Goal: Transaction & Acquisition: Subscribe to service/newsletter

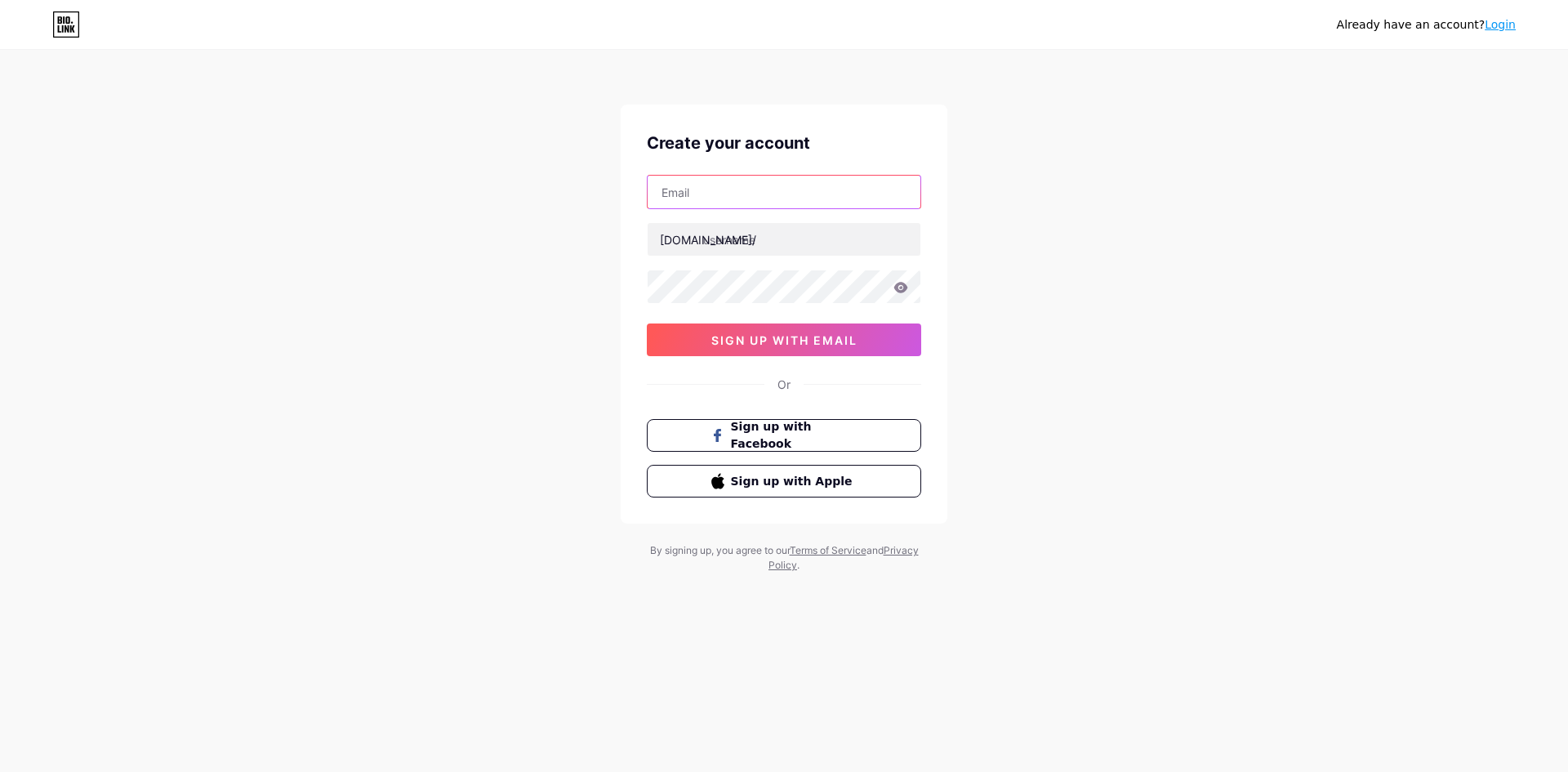
click at [781, 206] on input "text" at bounding box center [784, 192] width 273 height 33
paste input "[EMAIL_ADDRESS][DOMAIN_NAME]"
type input "[EMAIL_ADDRESS][DOMAIN_NAME]"
click at [733, 237] on input "text" at bounding box center [784, 240] width 273 height 33
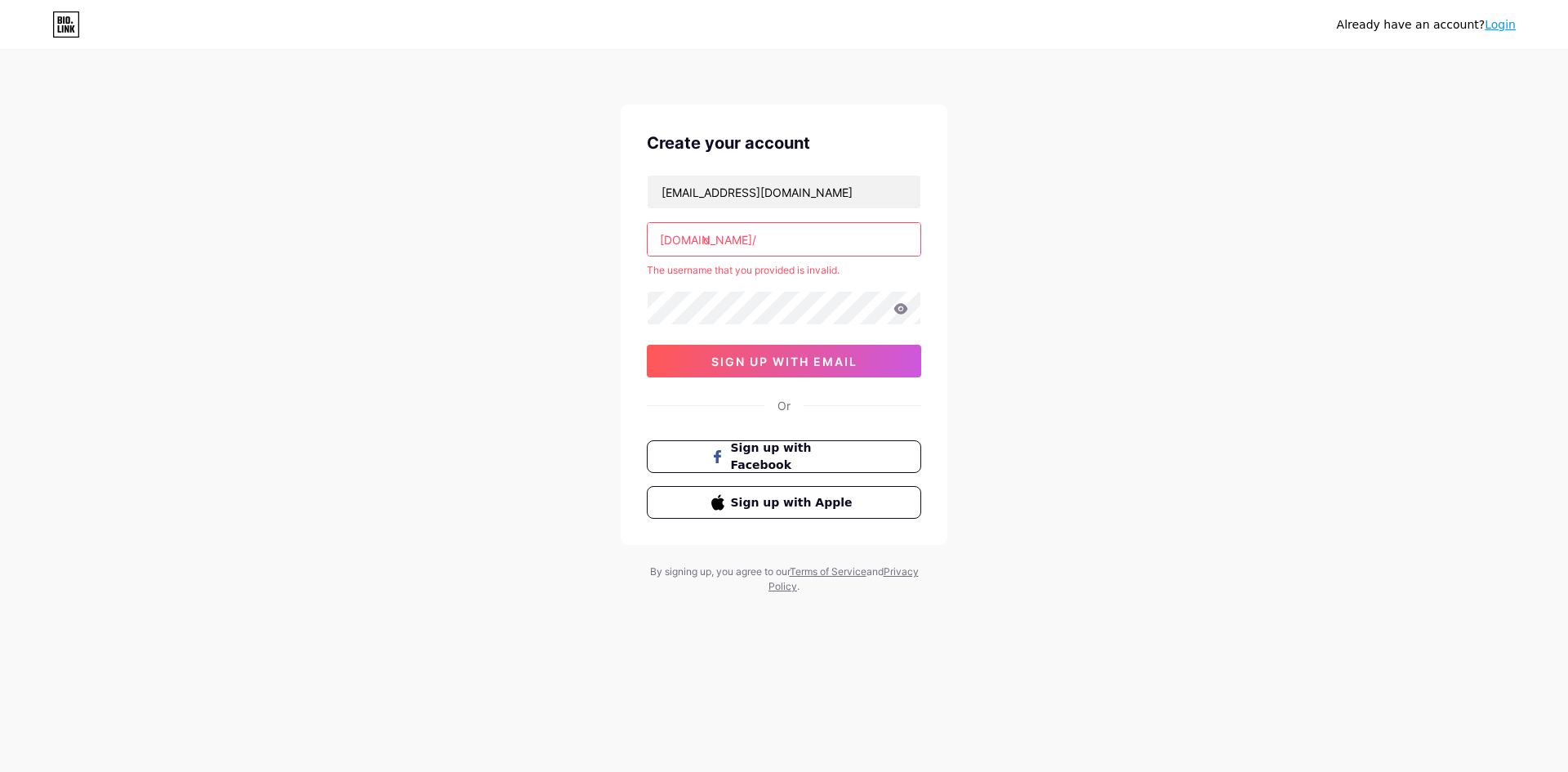
type input "กd"
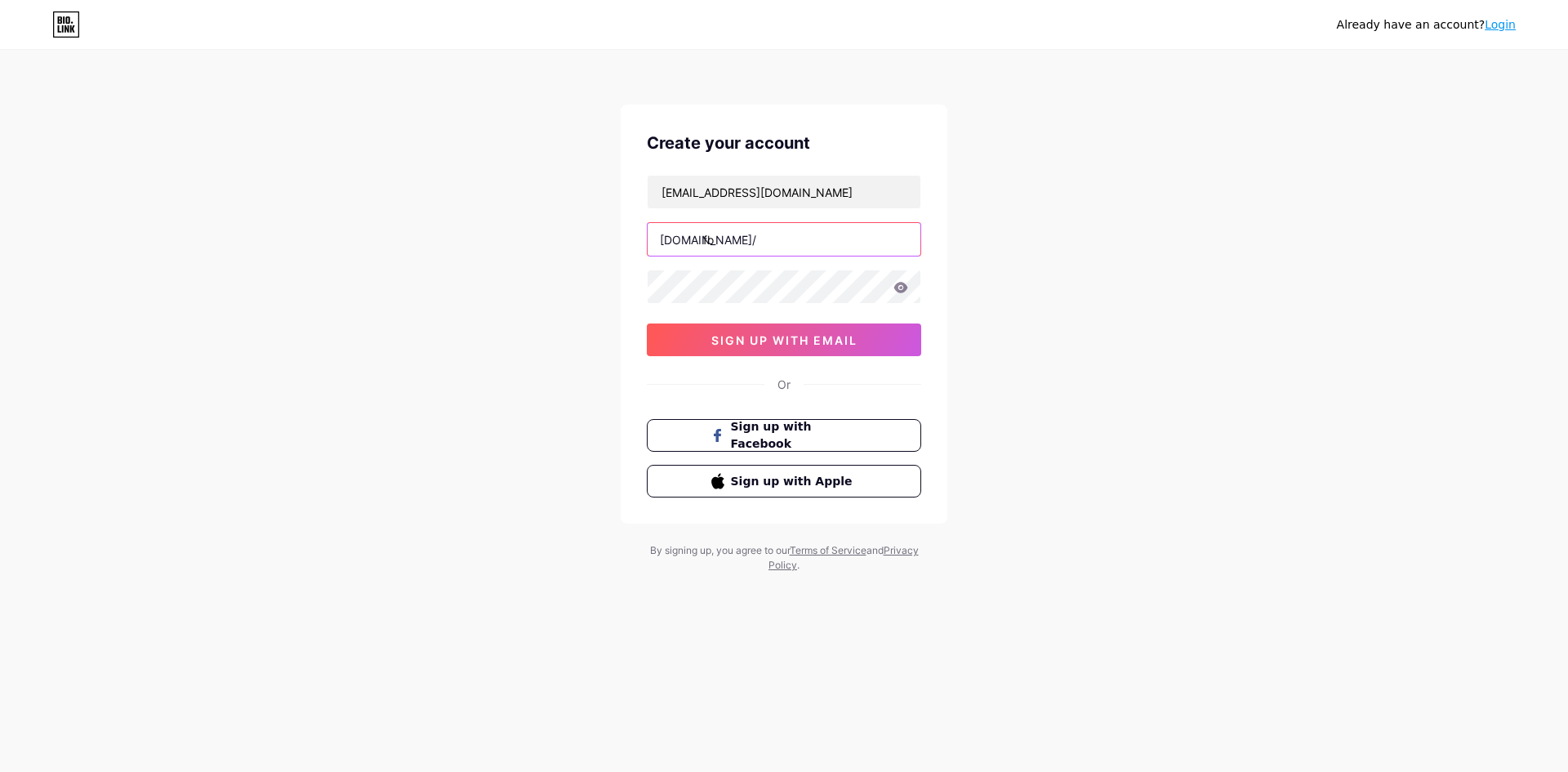
type input "f"
type input "domo601"
click at [908, 290] on icon at bounding box center [901, 288] width 15 height 11
click at [900, 288] on icon at bounding box center [901, 288] width 14 height 11
click at [1067, 291] on div "Already have an account? Login Create your account [EMAIL_ADDRESS][DOMAIN_NAME]…" at bounding box center [784, 312] width 1568 height 625
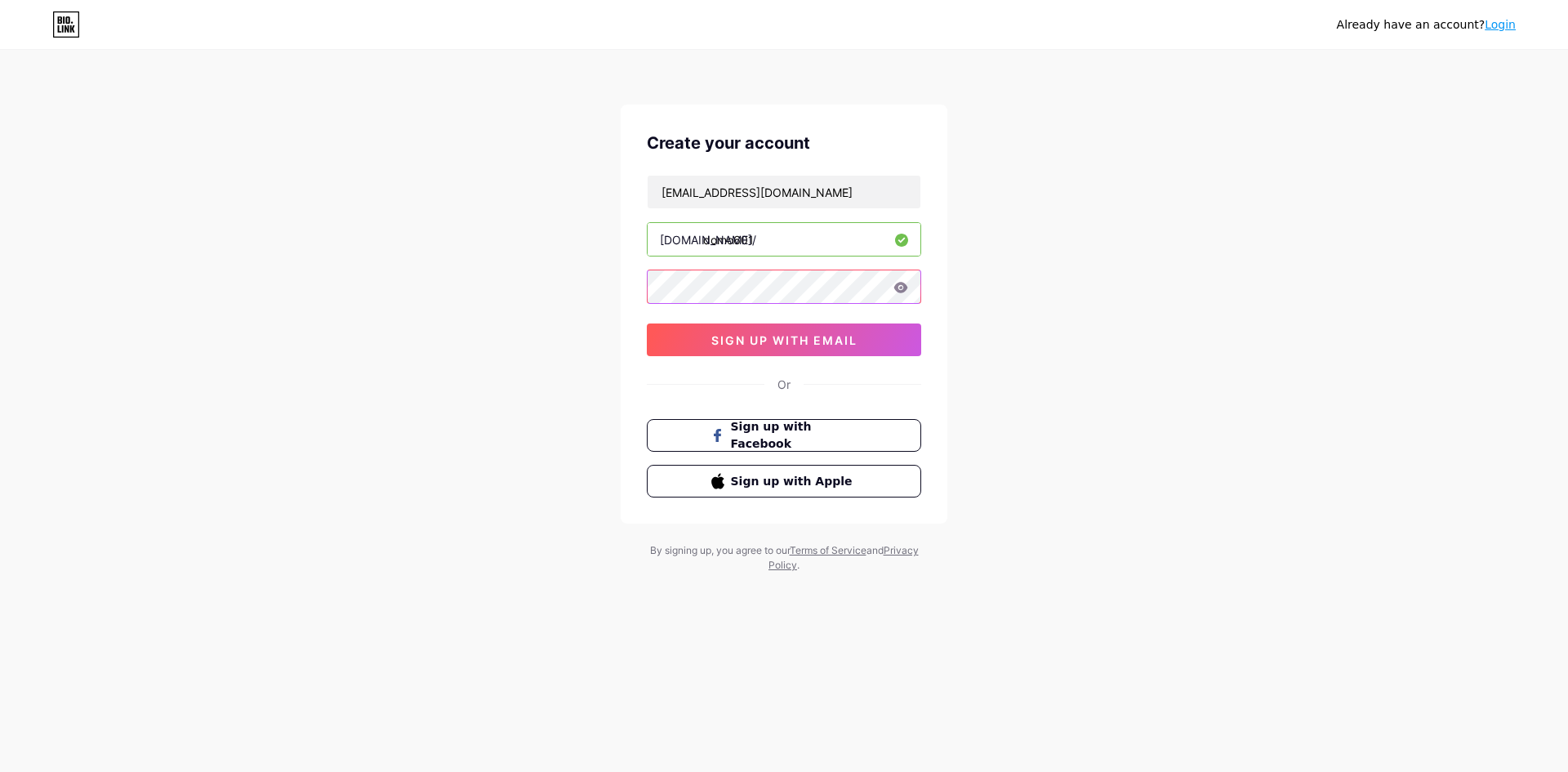
click at [655, 308] on div "[EMAIL_ADDRESS][DOMAIN_NAME] [DOMAIN_NAME]/ domo601 0cAFcWeA6Vz7qkcoNwLiqrCN2MJ…" at bounding box center [784, 266] width 275 height 181
click at [1173, 249] on div "Already have an account? Login Create your account [EMAIL_ADDRESS][DOMAIN_NAME]…" at bounding box center [784, 312] width 1568 height 625
click at [899, 291] on icon at bounding box center [901, 288] width 14 height 11
click at [899, 291] on icon at bounding box center [900, 288] width 14 height 11
click at [898, 289] on icon at bounding box center [901, 288] width 14 height 11
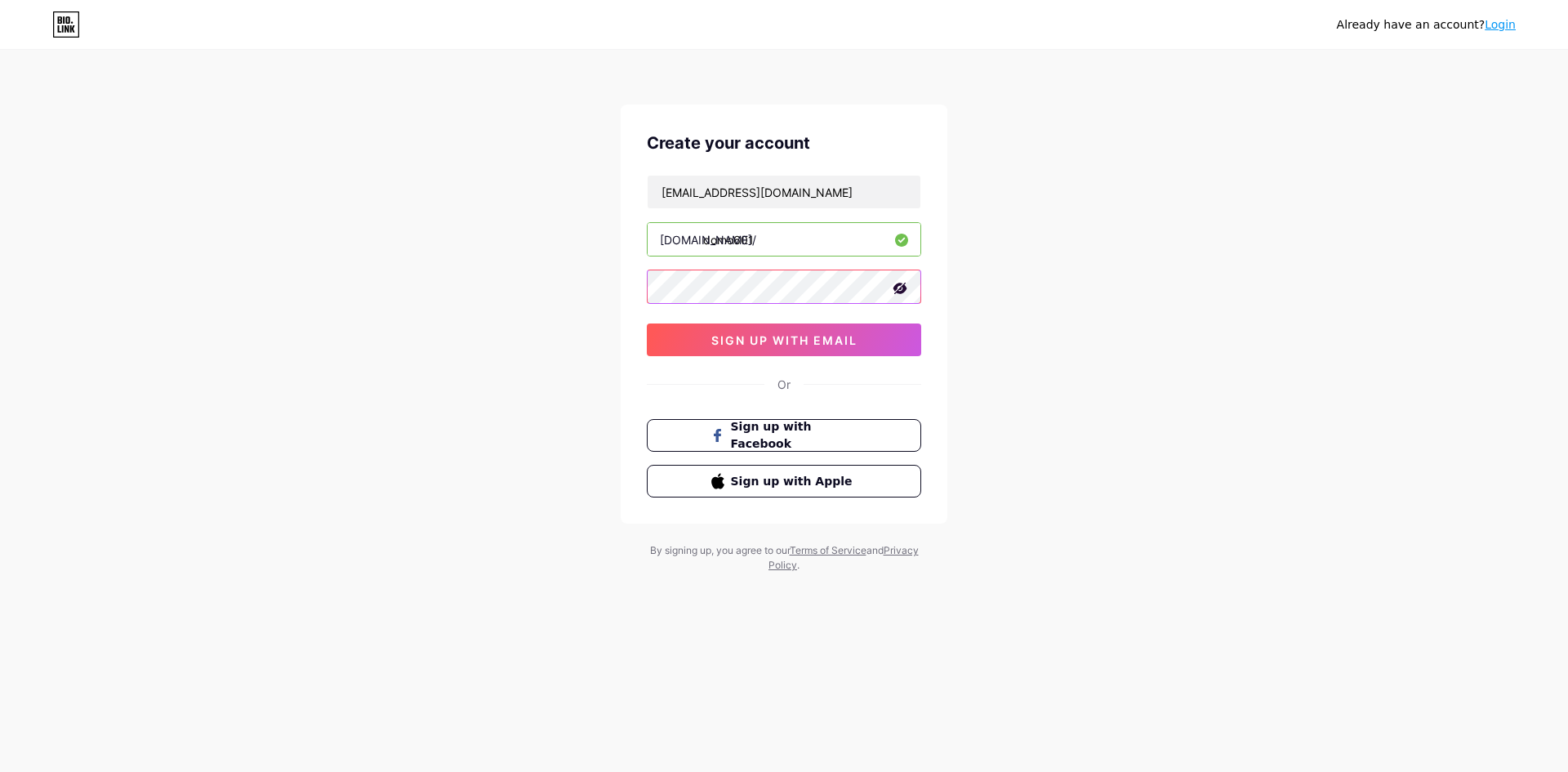
click at [568, 302] on div "Already have an account? Login Create your account [EMAIL_ADDRESS][DOMAIN_NAME]…" at bounding box center [784, 312] width 1568 height 625
click at [1106, 256] on div "Already have an account? Login Create your account [EMAIL_ADDRESS][DOMAIN_NAME]…" at bounding box center [784, 312] width 1568 height 625
click at [861, 341] on button "sign up with email" at bounding box center [784, 340] width 275 height 33
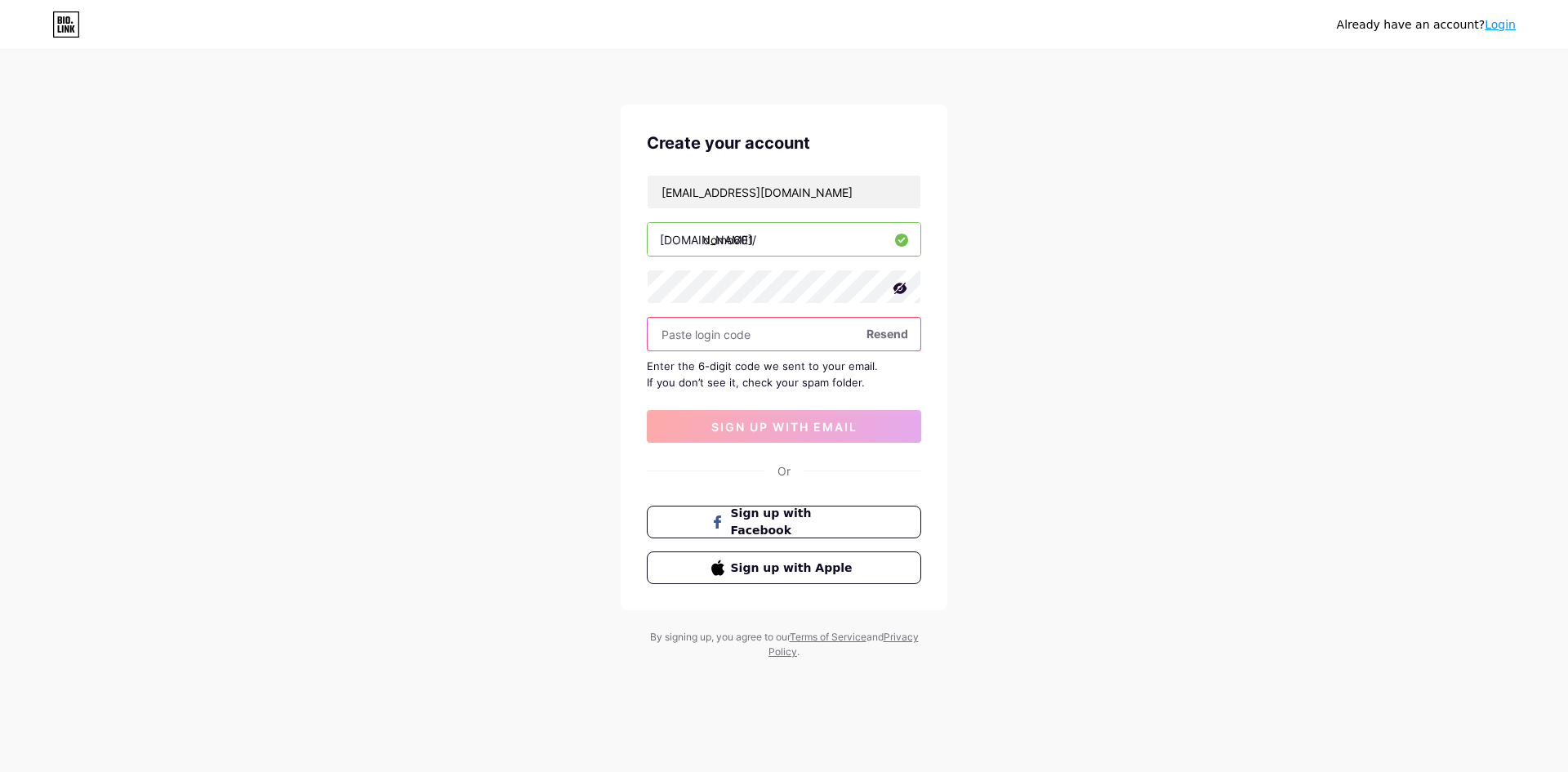
click at [741, 326] on input "text" at bounding box center [784, 334] width 273 height 33
paste input "744302"
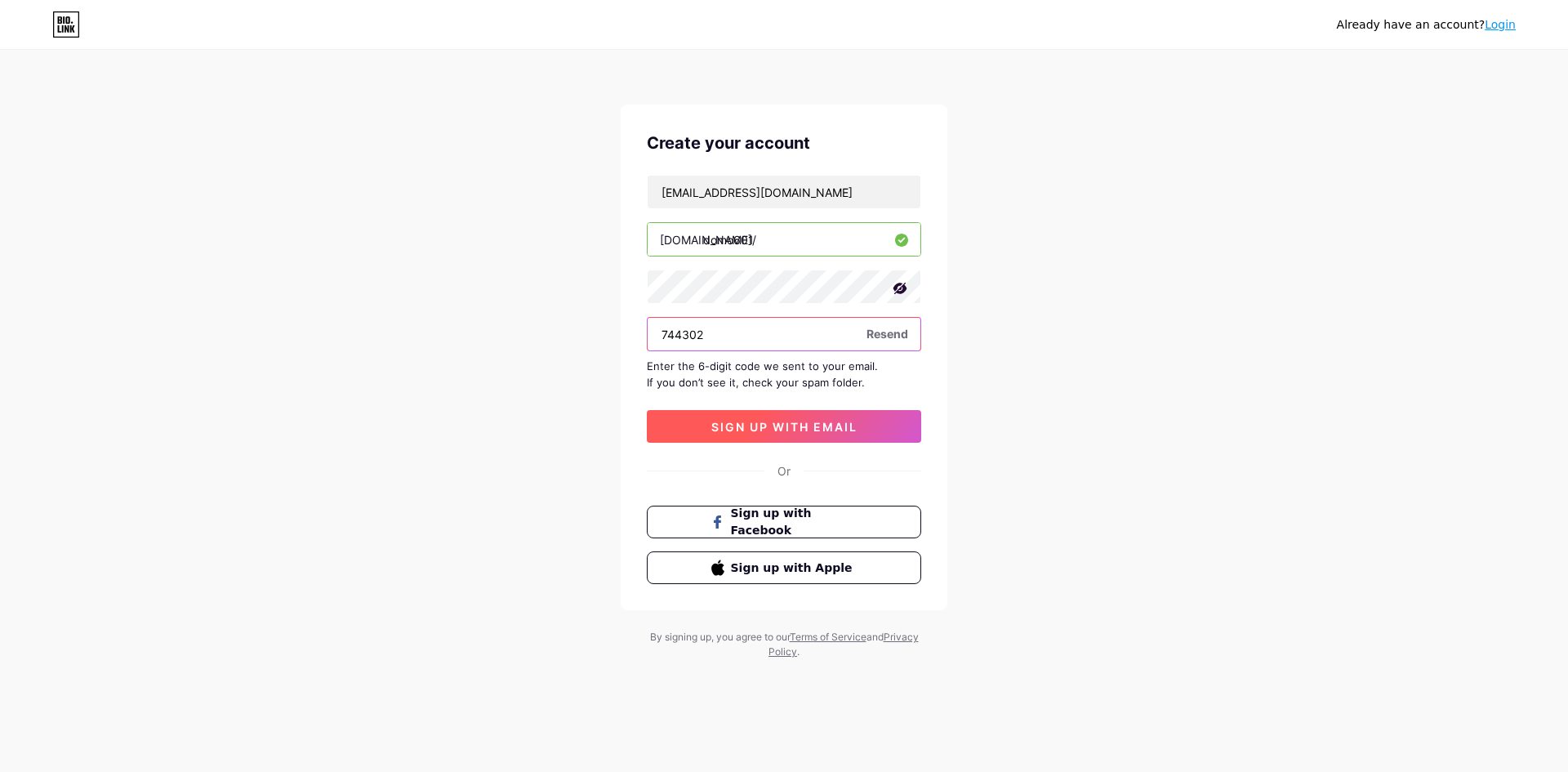
type input "744302"
click at [754, 422] on span "sign up with email" at bounding box center [784, 427] width 146 height 14
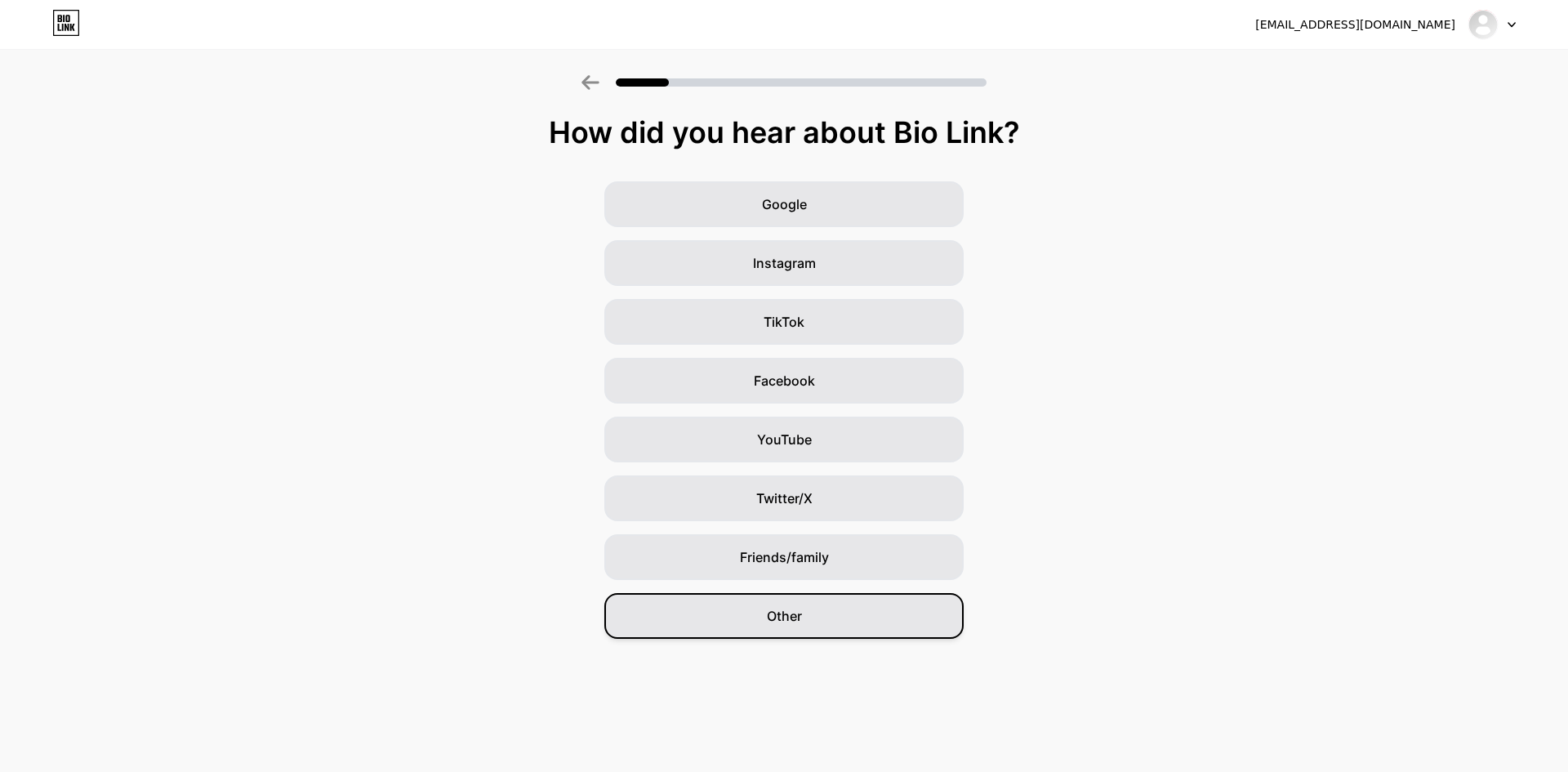
click at [773, 622] on span "Other" at bounding box center [784, 615] width 35 height 19
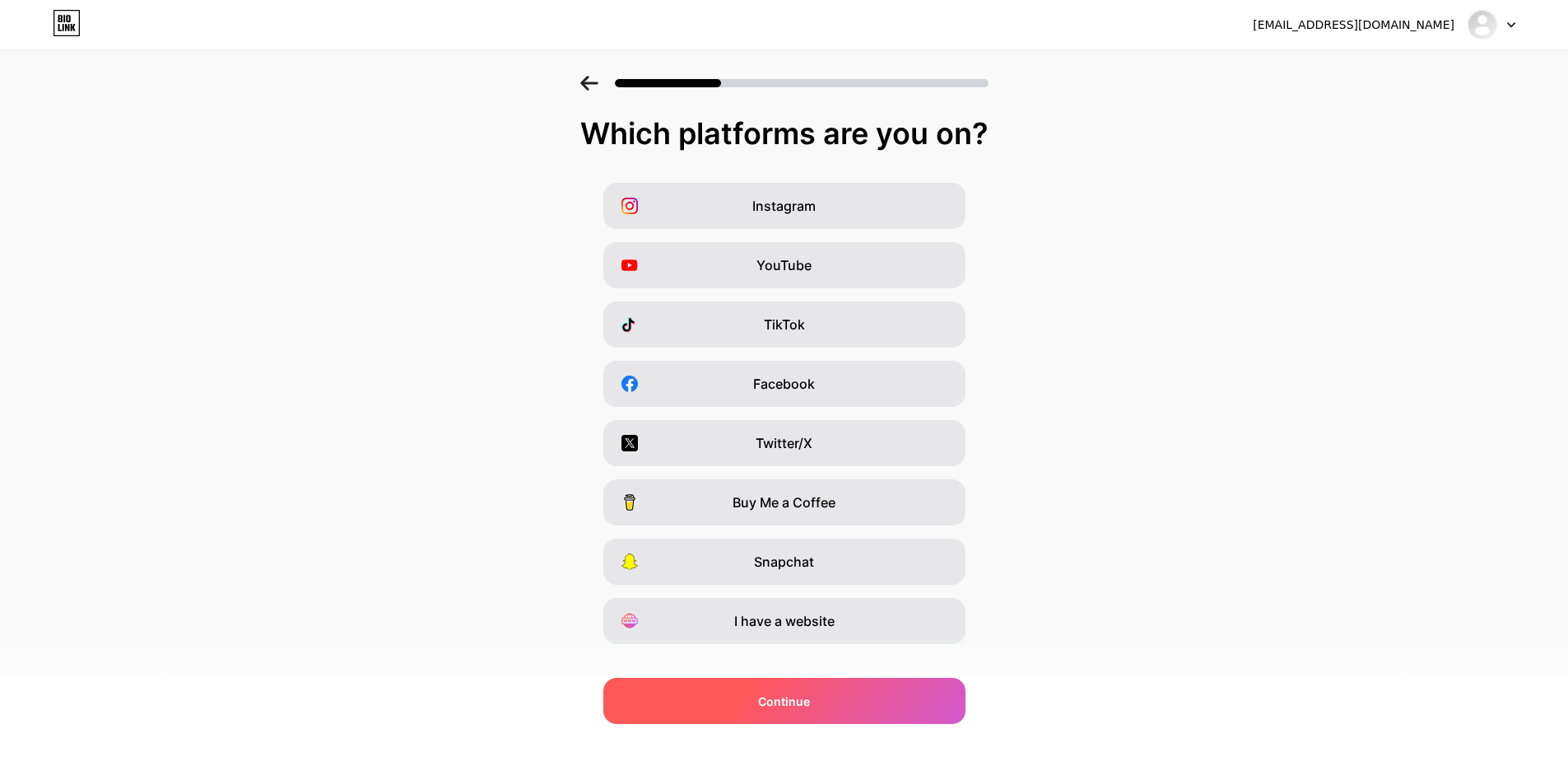
click at [817, 722] on div "Continue" at bounding box center [784, 700] width 362 height 46
click at [800, 699] on span "Continue" at bounding box center [784, 701] width 52 height 18
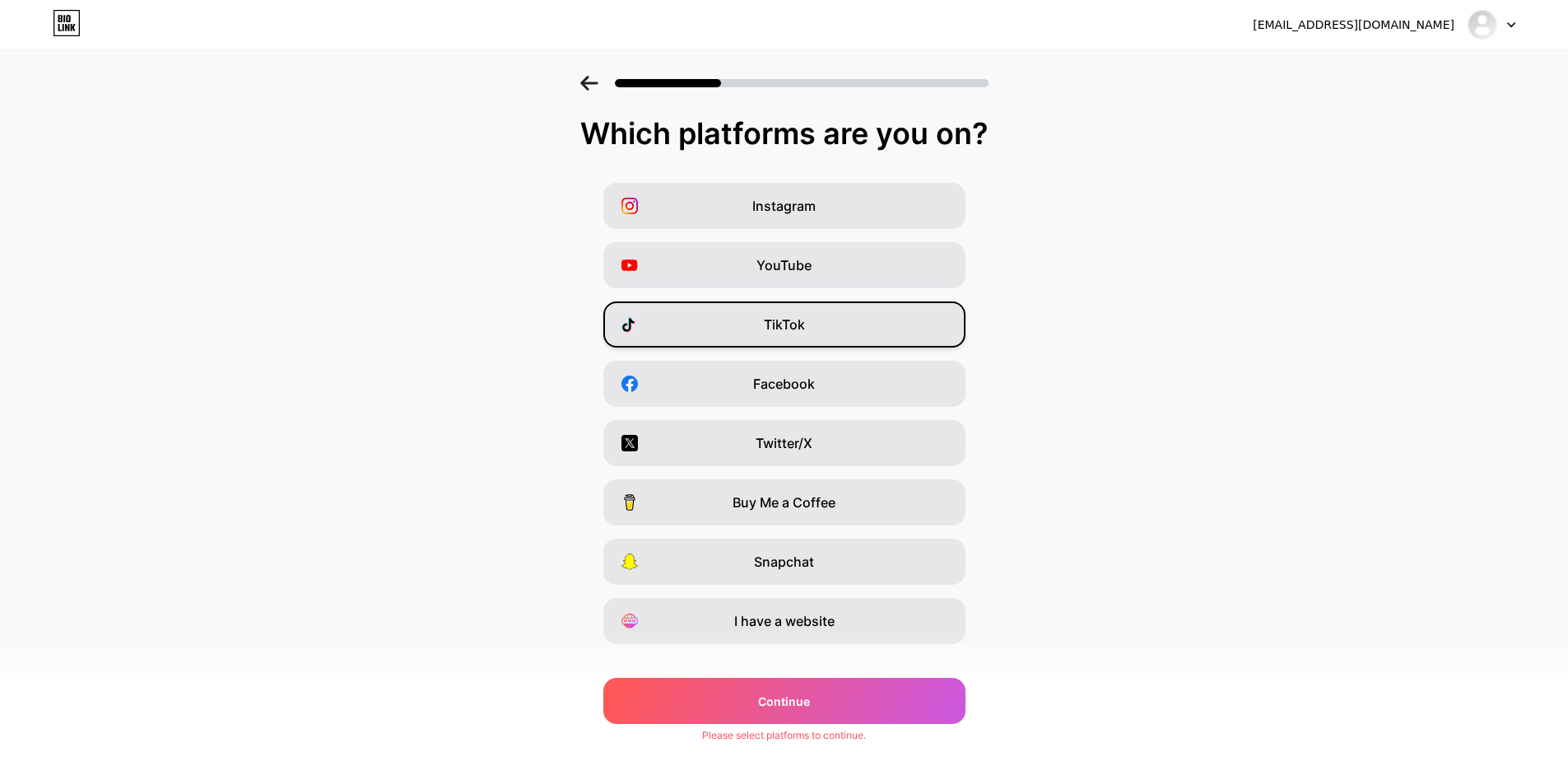
click at [803, 317] on span "TikTok" at bounding box center [784, 324] width 42 height 19
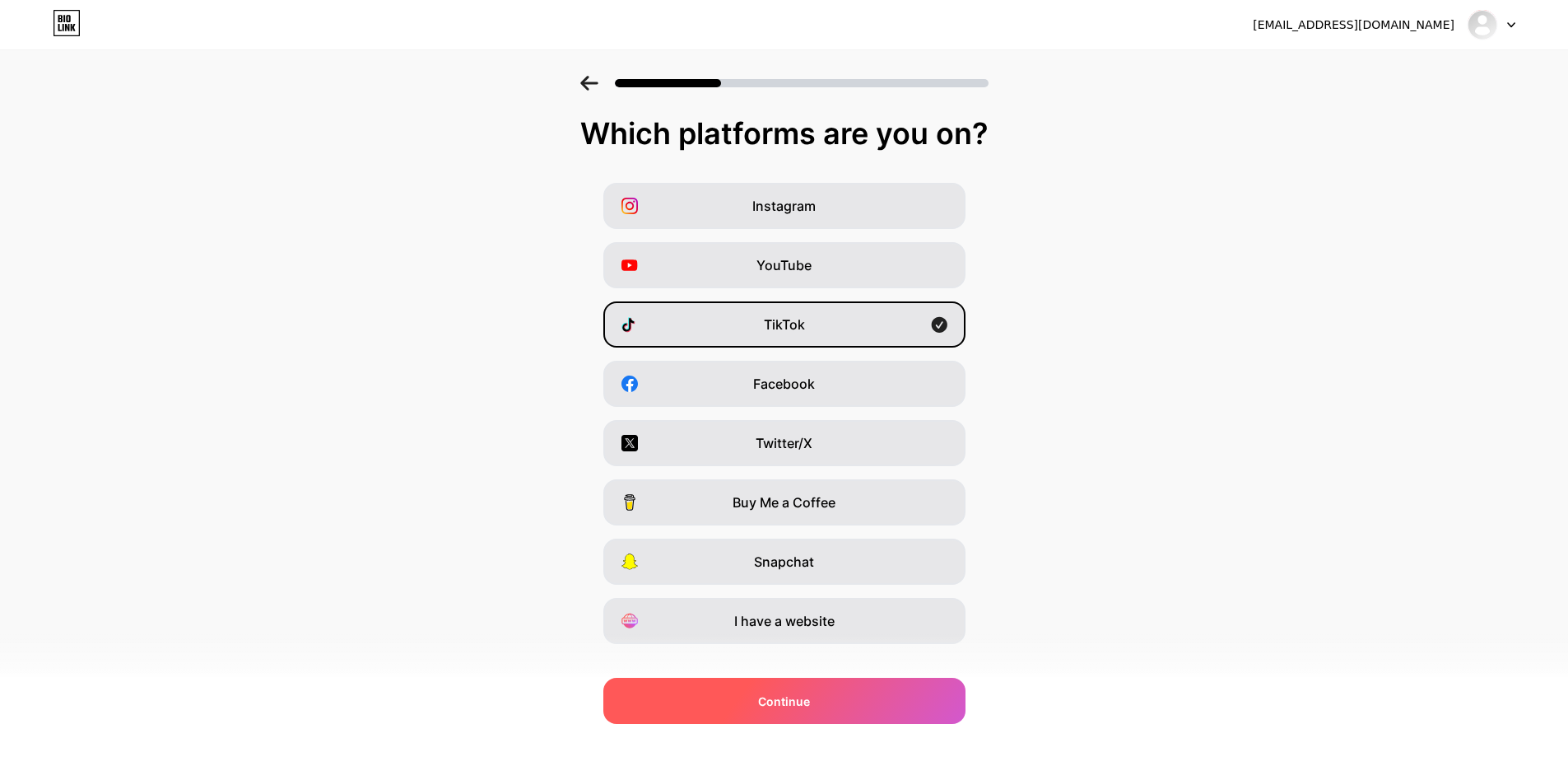
click at [806, 698] on span "Continue" at bounding box center [784, 701] width 52 height 18
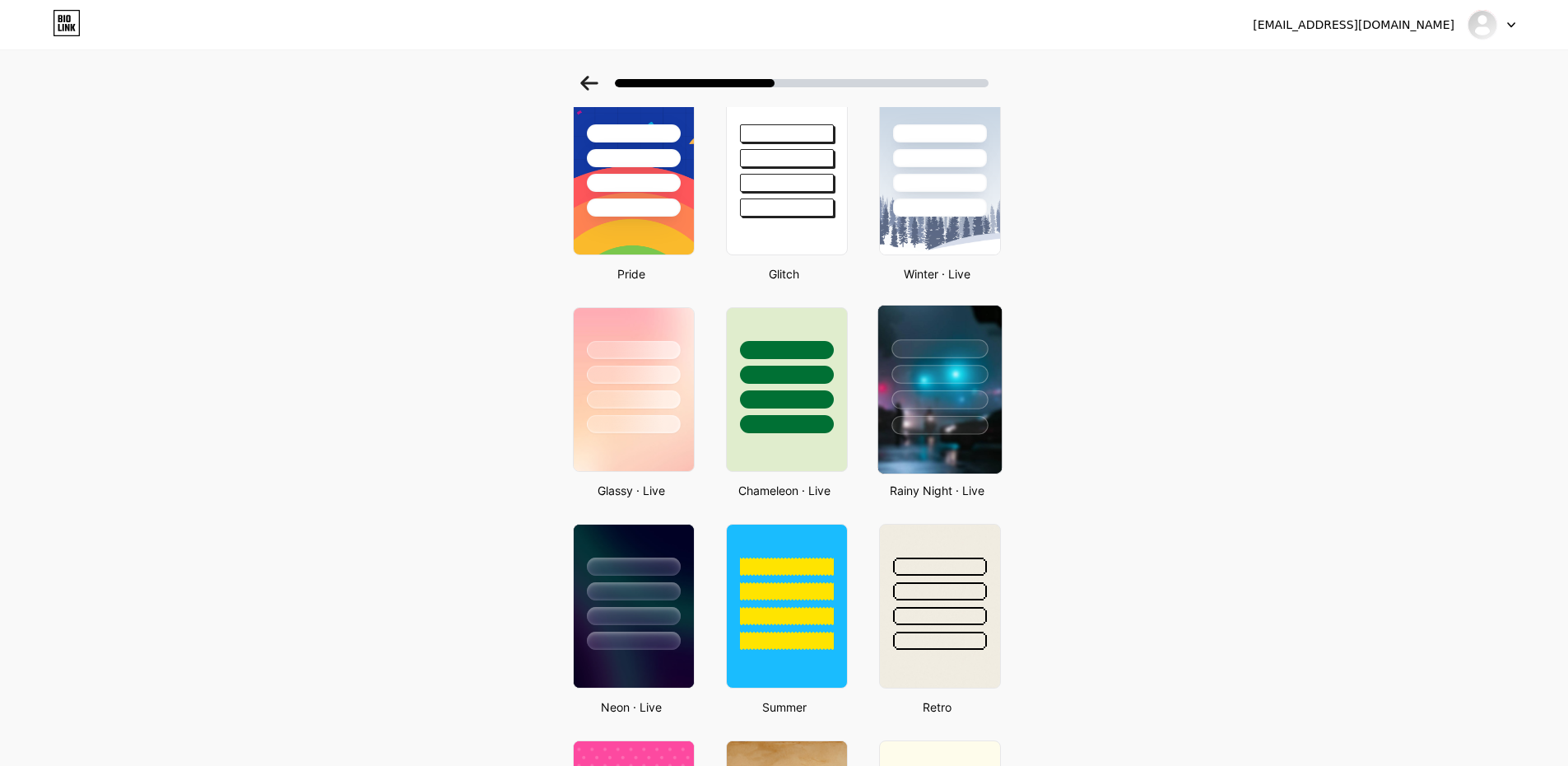
scroll to position [126, 0]
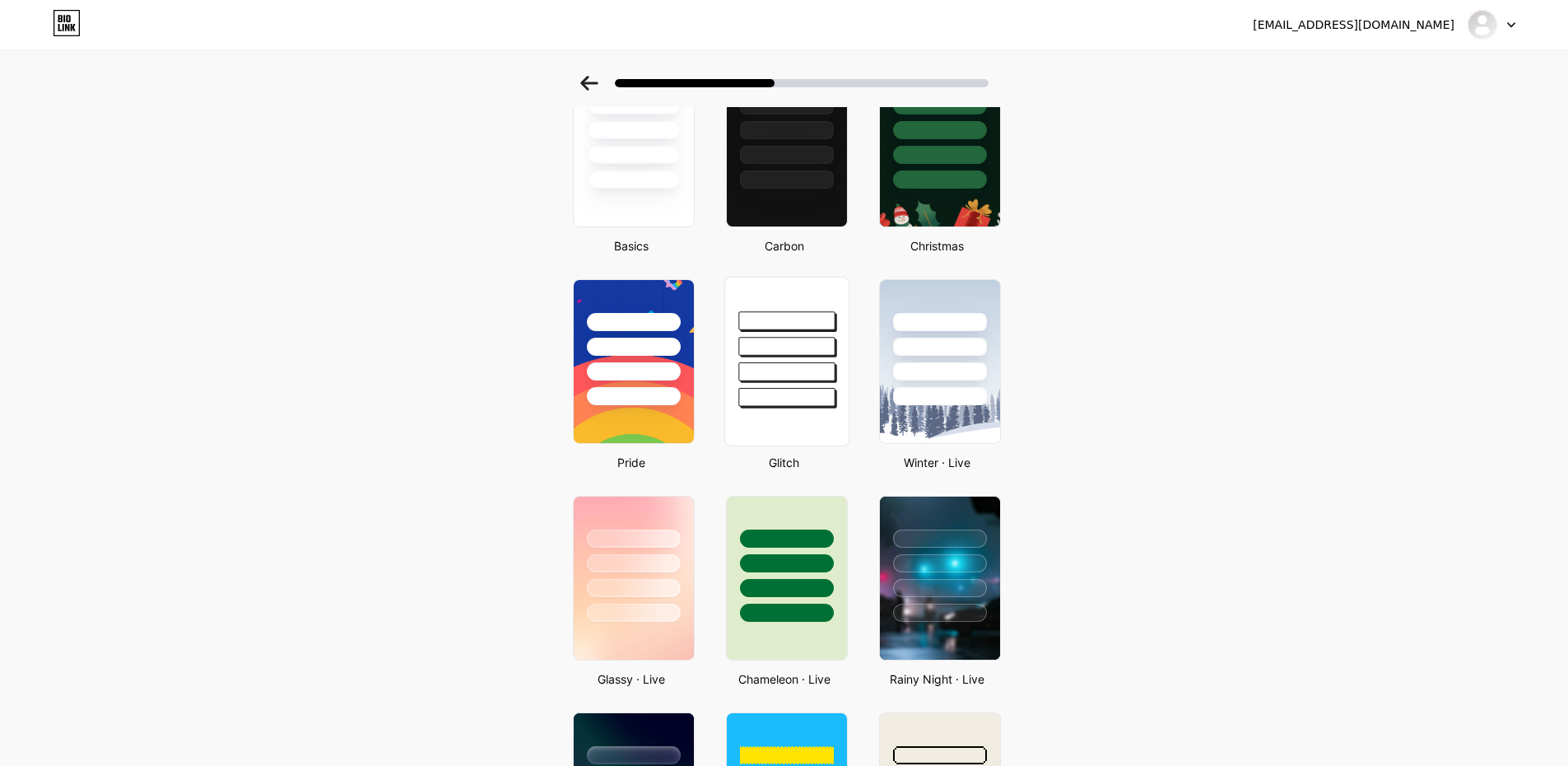
click at [815, 338] on div at bounding box center [787, 346] width 96 height 19
click at [815, 338] on div at bounding box center [784, 347] width 89 height 18
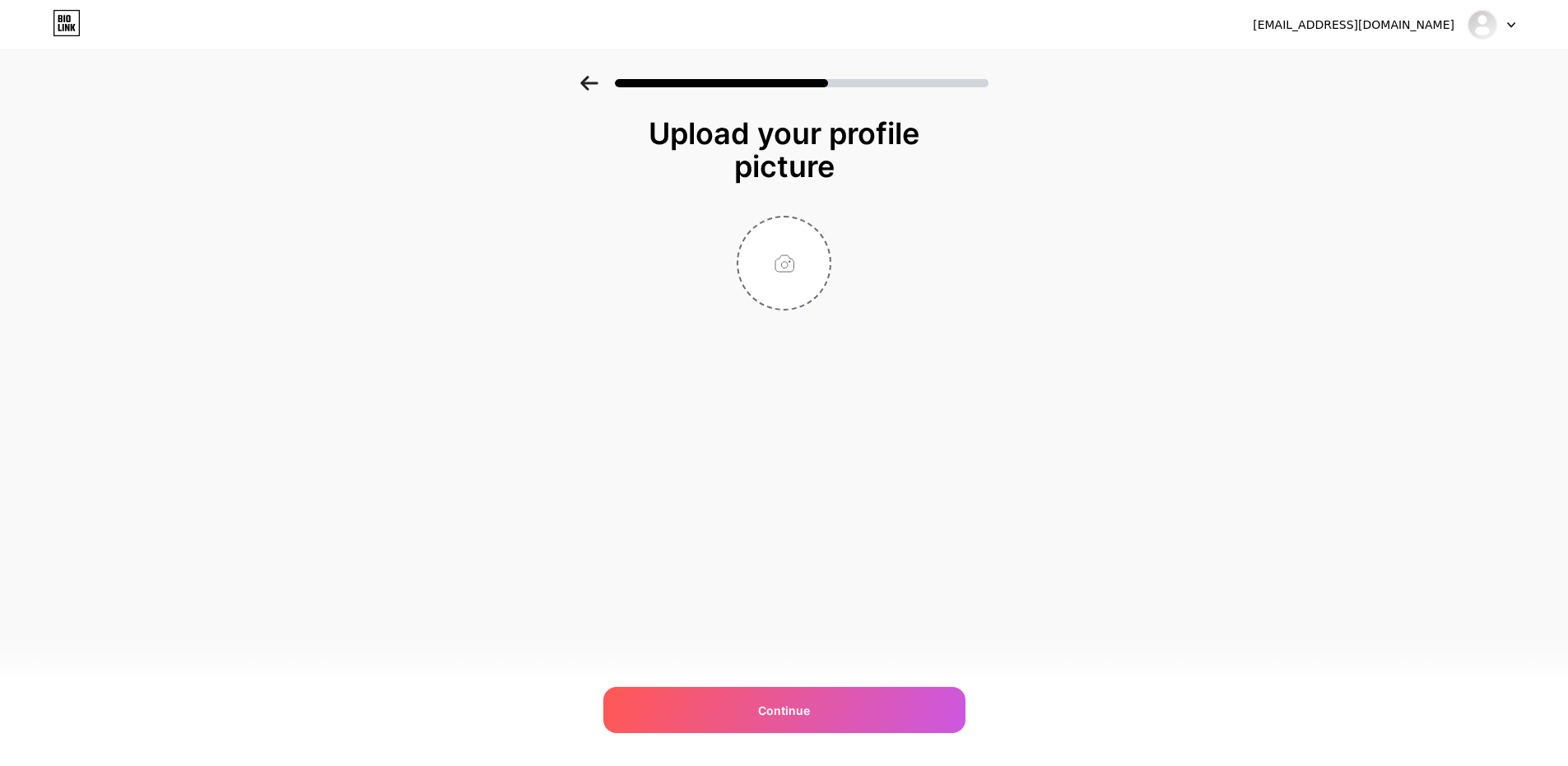
scroll to position [0, 0]
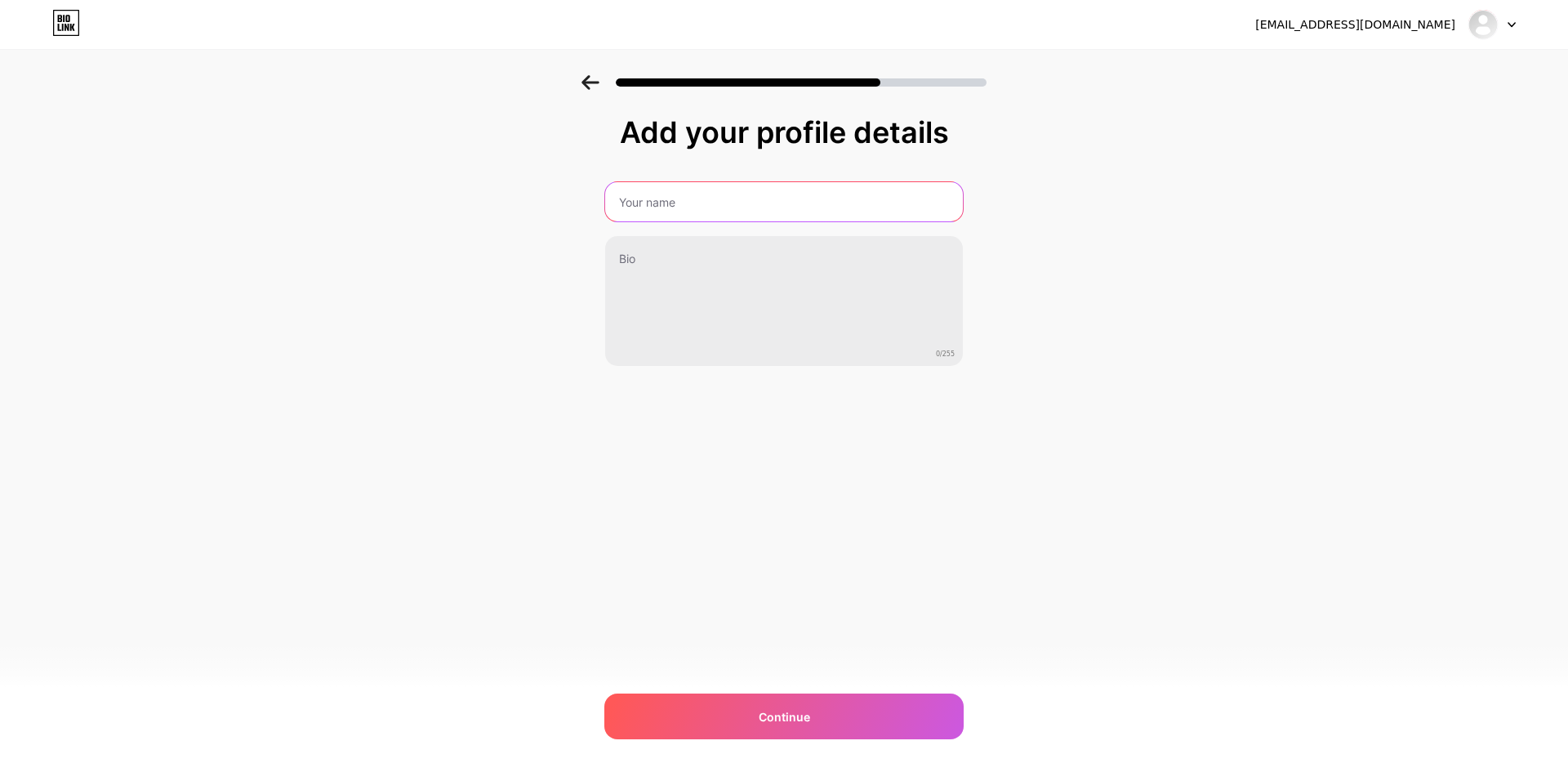
click at [824, 203] on input "text" at bounding box center [784, 201] width 358 height 39
type input "domo55"
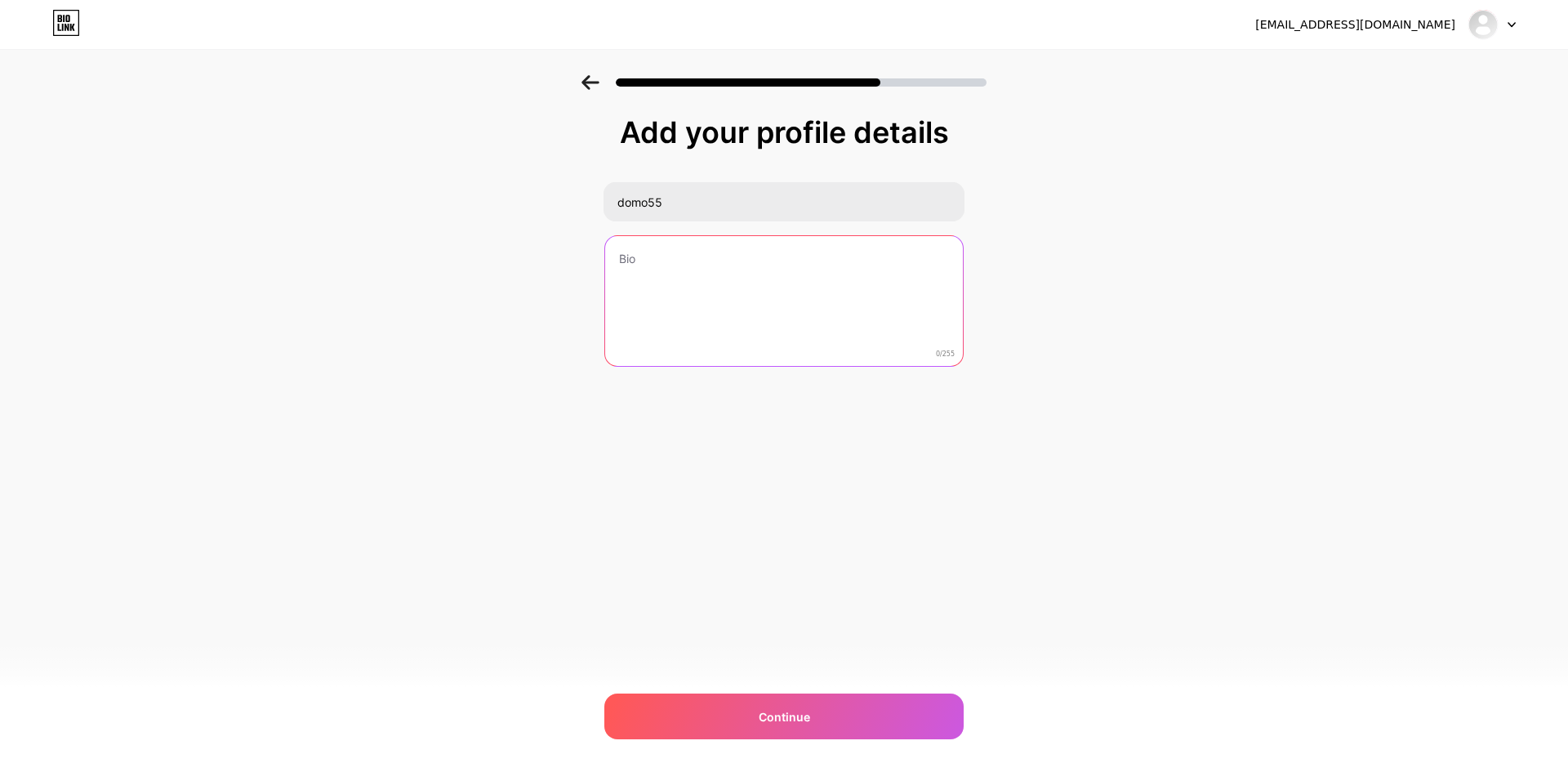
click at [741, 300] on textarea at bounding box center [784, 302] width 358 height 132
type textarea "o"
type textarea "น้องใหม่มาแรง"
type textarea "ชวนเพื่อน3คนรับ100B"
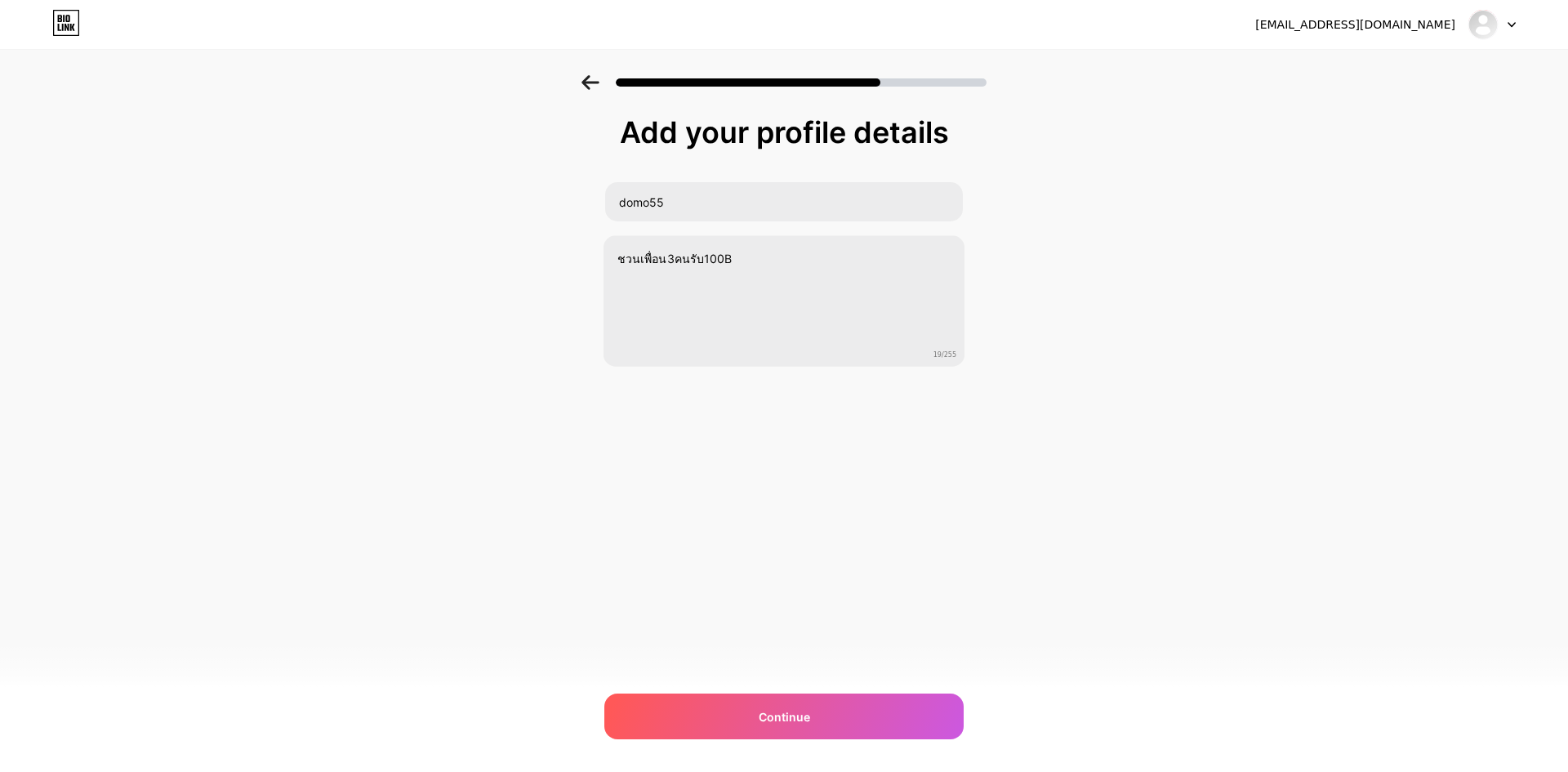
click at [611, 476] on div "[EMAIL_ADDRESS][DOMAIN_NAME] Logout Link Copied Add your profile details domo55…" at bounding box center [784, 386] width 1568 height 772
click at [784, 716] on span "Continue" at bounding box center [784, 717] width 51 height 17
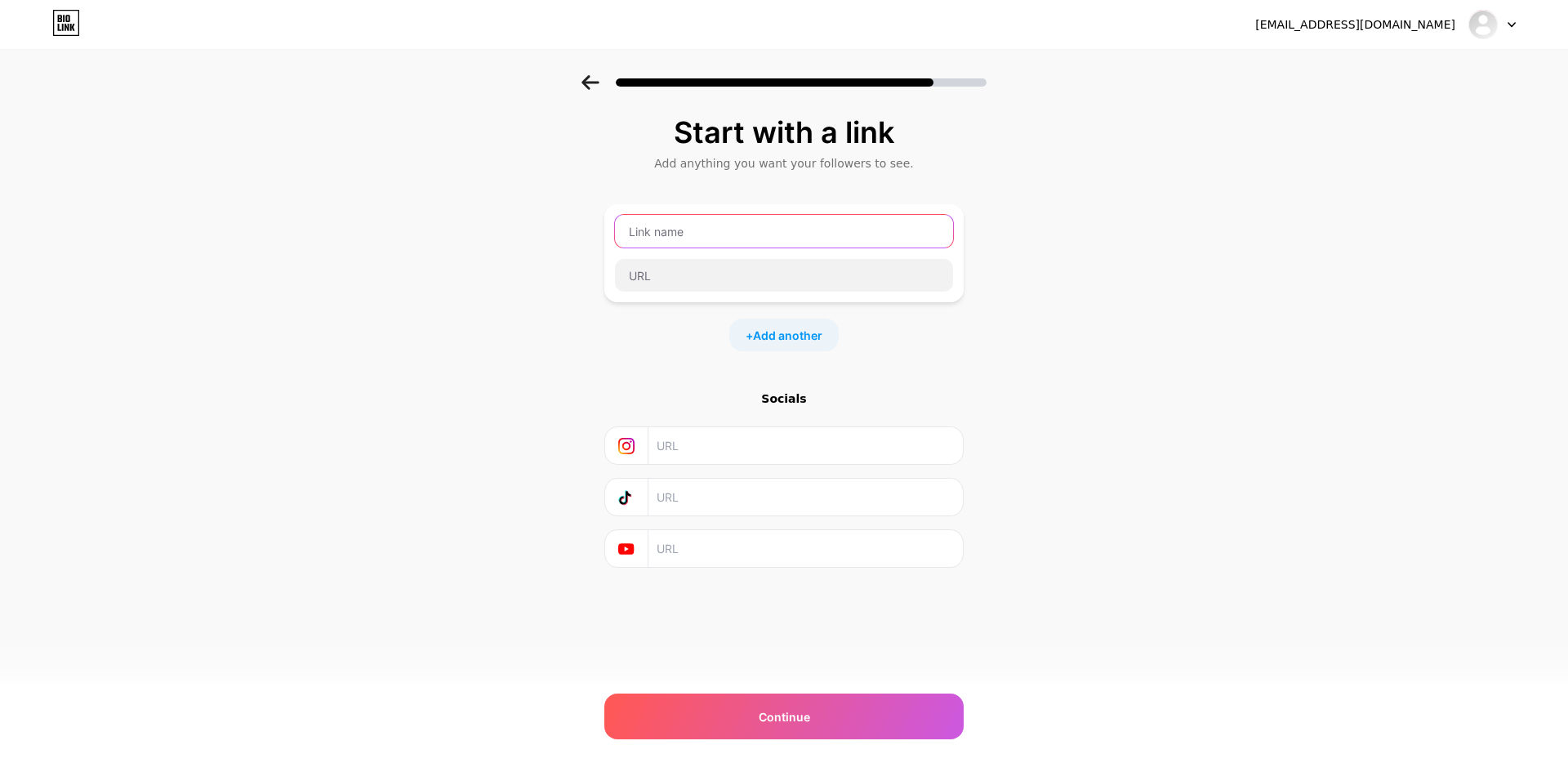
click at [756, 245] on input "text" at bounding box center [784, 232] width 338 height 33
click at [742, 271] on input "text" at bounding box center [784, 276] width 338 height 33
paste input "[URL][DOMAIN_NAME]"
type input "[URL][DOMAIN_NAME]"
click at [755, 250] on div "[URL][DOMAIN_NAME]" at bounding box center [784, 254] width 340 height 79
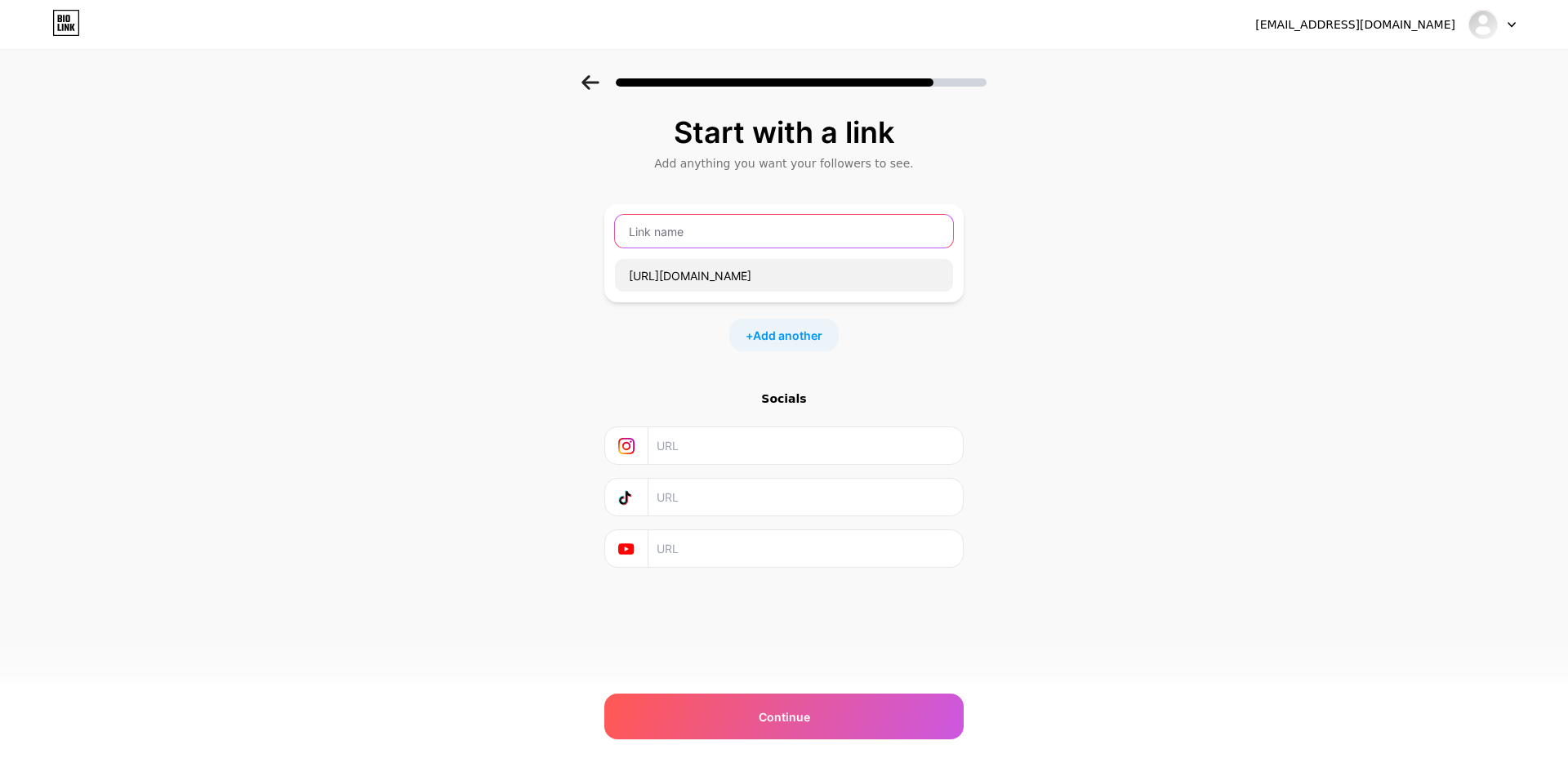
click at [758, 234] on input "text" at bounding box center [784, 232] width 338 height 33
type input "ก"
type input "dm601"
click at [642, 346] on div "+ Add another" at bounding box center [784, 335] width 360 height 33
click at [803, 343] on span "Add another" at bounding box center [788, 335] width 70 height 17
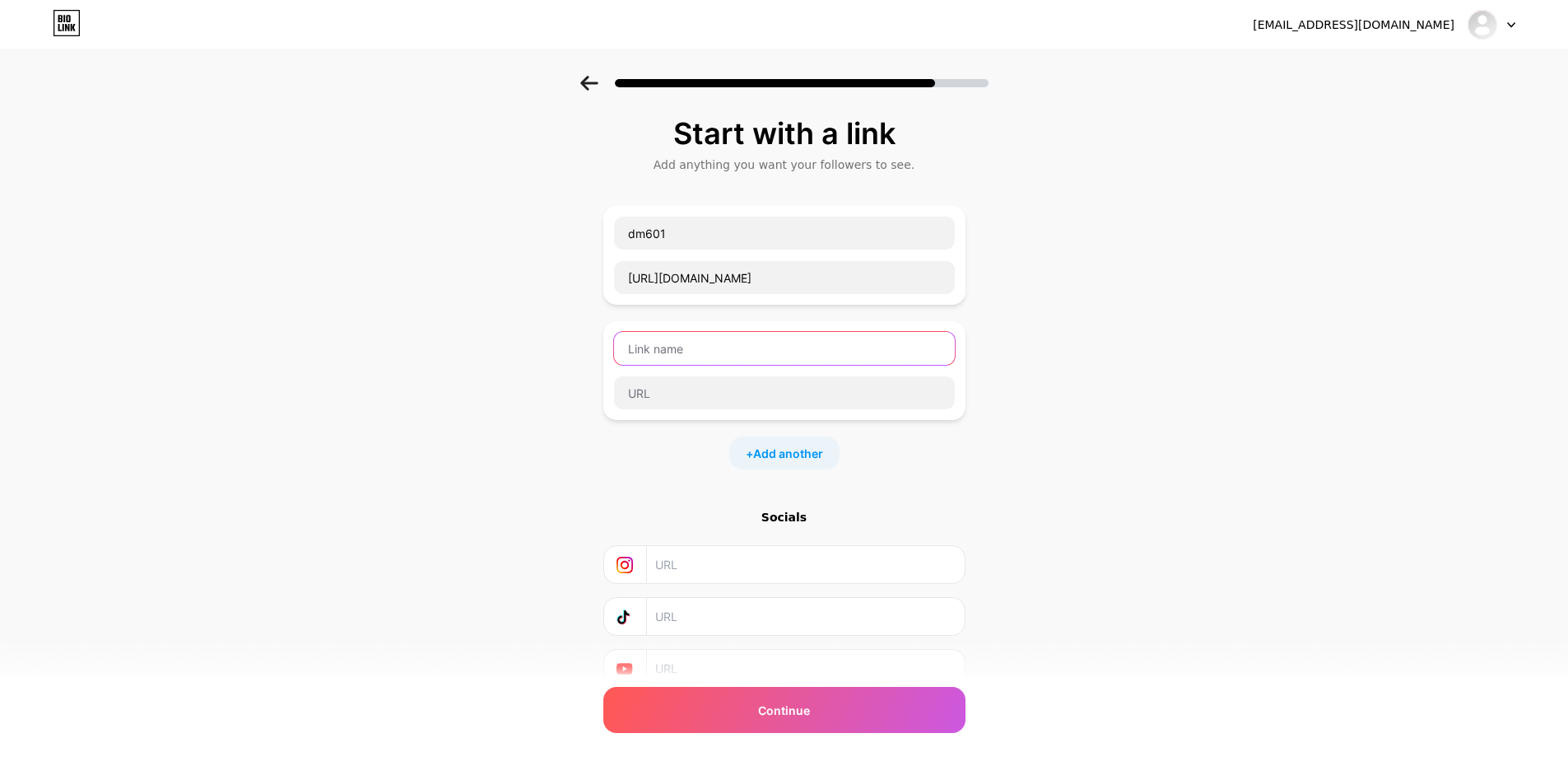
click at [695, 362] on input "text" at bounding box center [784, 349] width 340 height 33
click at [769, 401] on input "text" at bounding box center [784, 393] width 340 height 33
paste input "[URL][DOMAIN_NAME]"
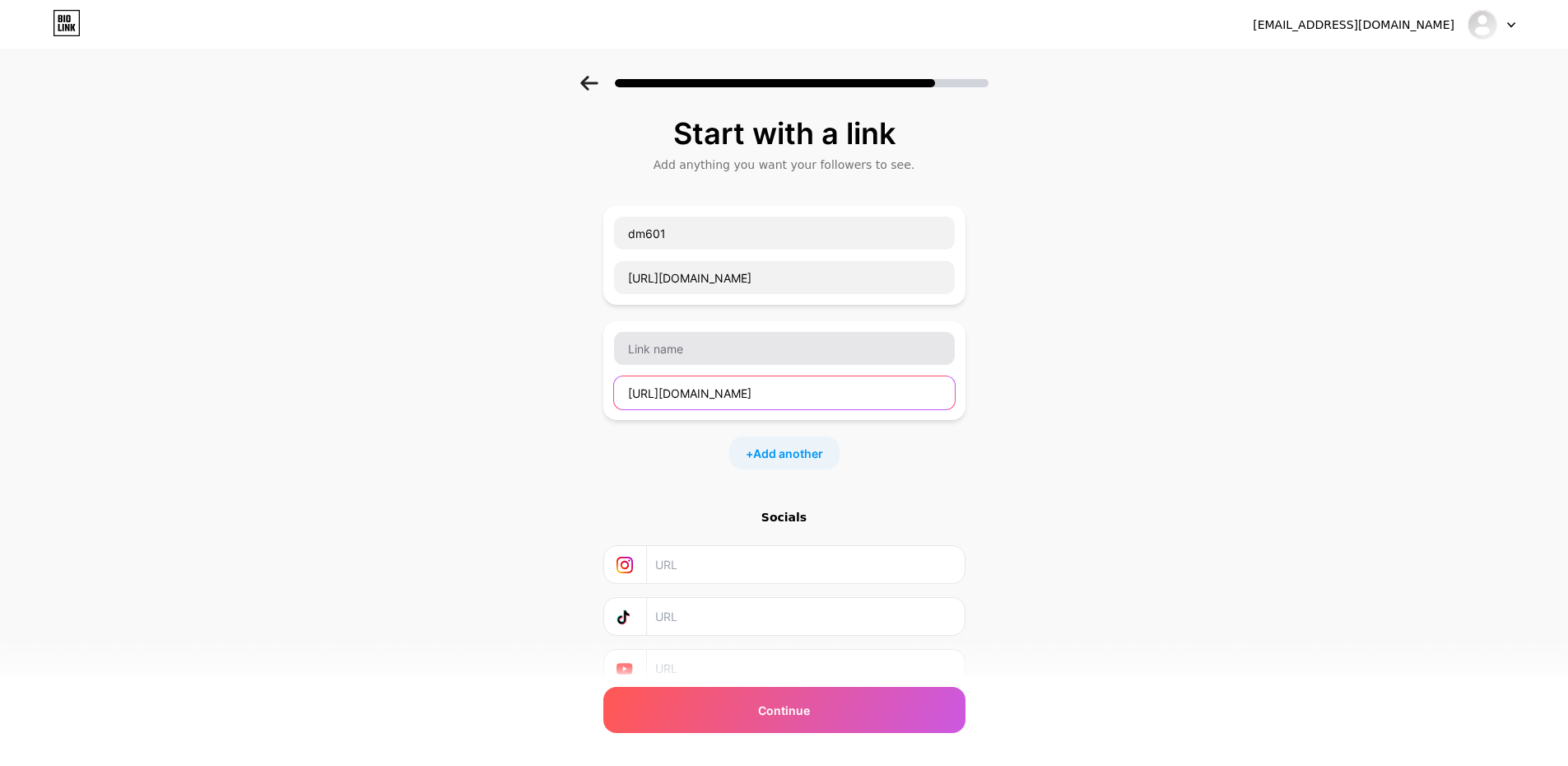
type input "[URL][DOMAIN_NAME]"
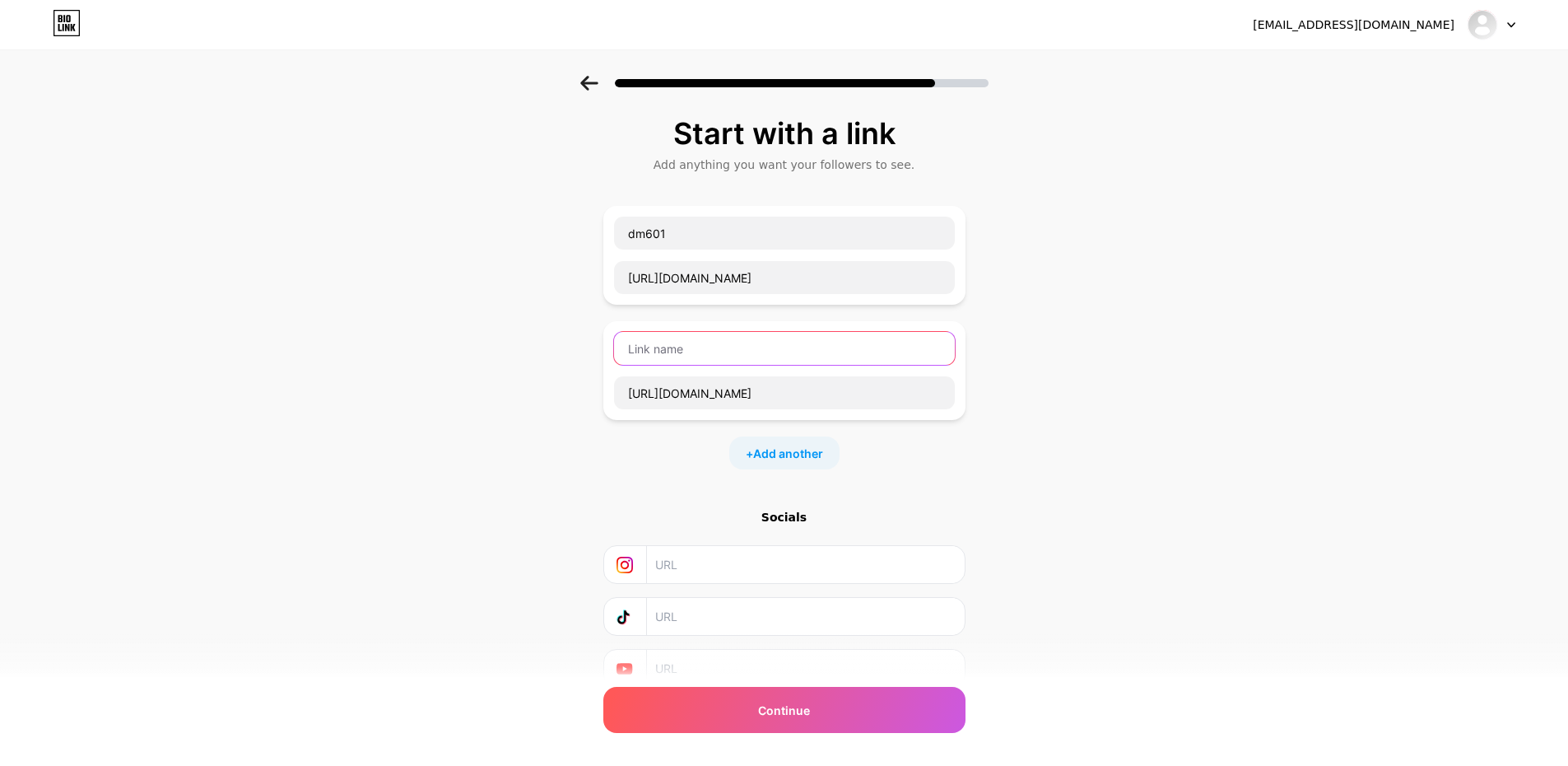
click at [771, 356] on input "text" at bounding box center [784, 349] width 340 height 33
type input "9"
type input "ติดต่อปัญหา"
click at [322, 332] on div "Start with a link Add anything you want your followers to see. dm601 [URL][DOMA…" at bounding box center [784, 423] width 1568 height 694
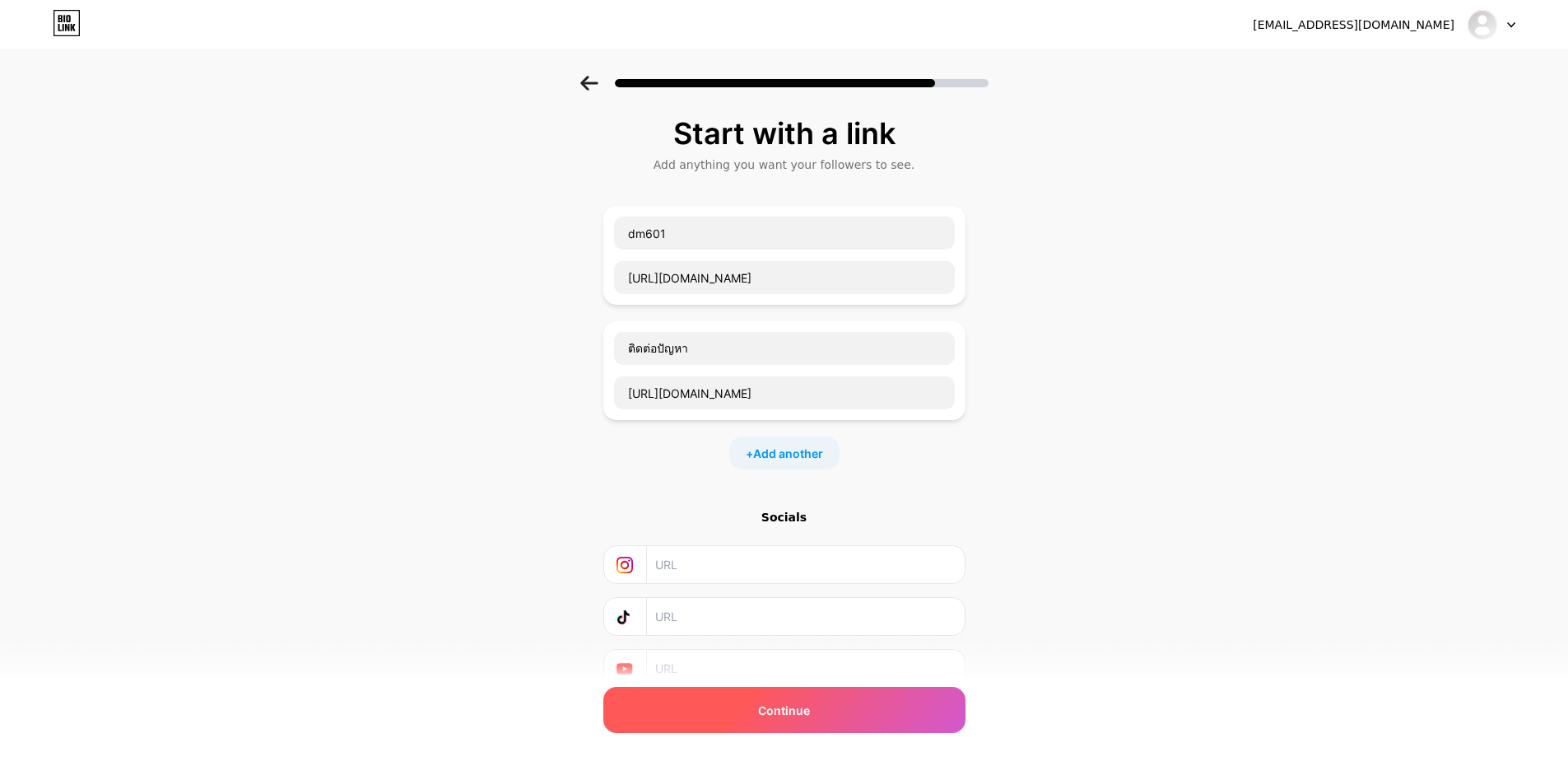
click at [806, 717] on span "Continue" at bounding box center [784, 710] width 52 height 18
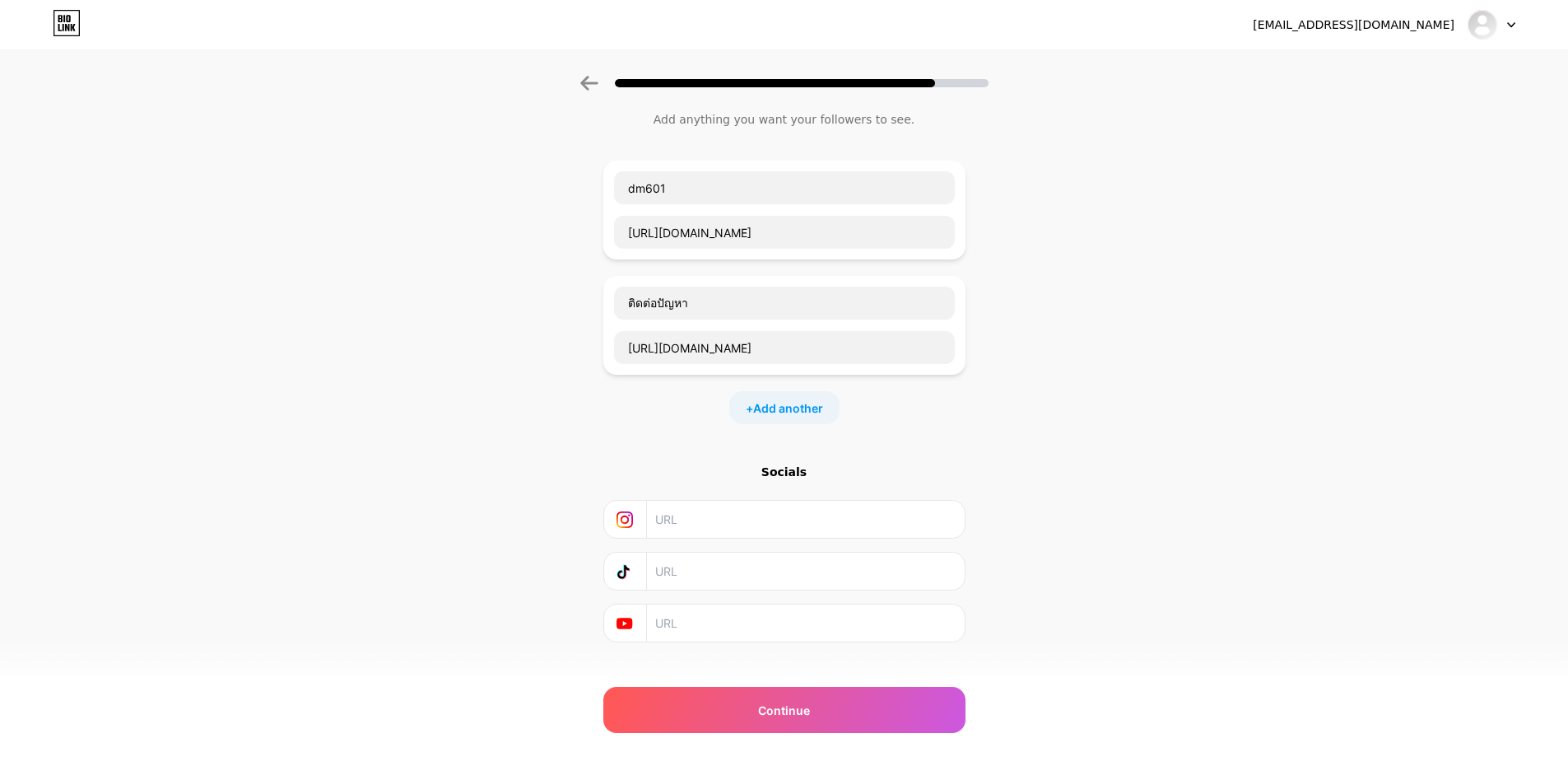
scroll to position [70, 0]
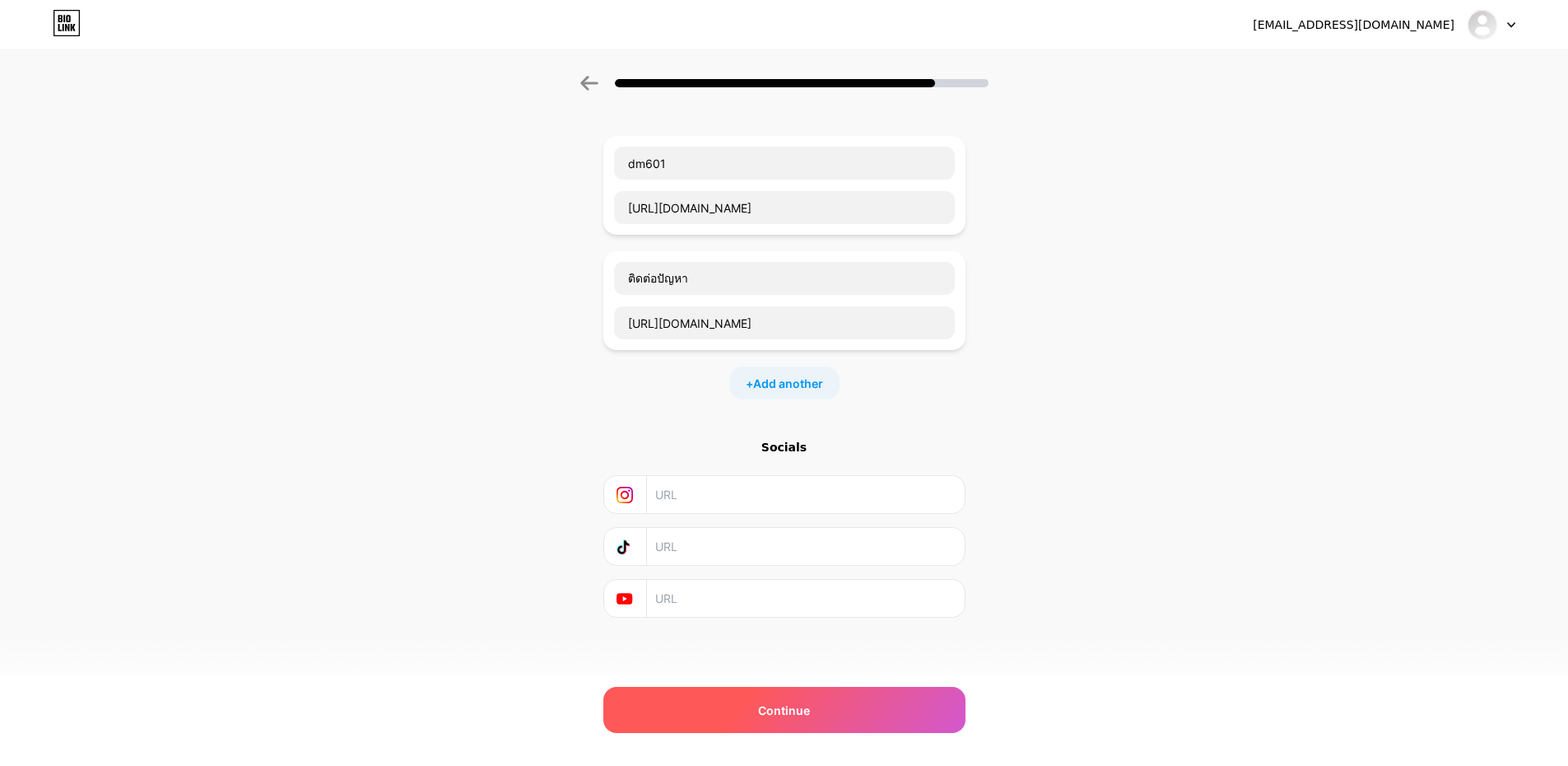
click at [832, 715] on div "Continue" at bounding box center [784, 710] width 362 height 46
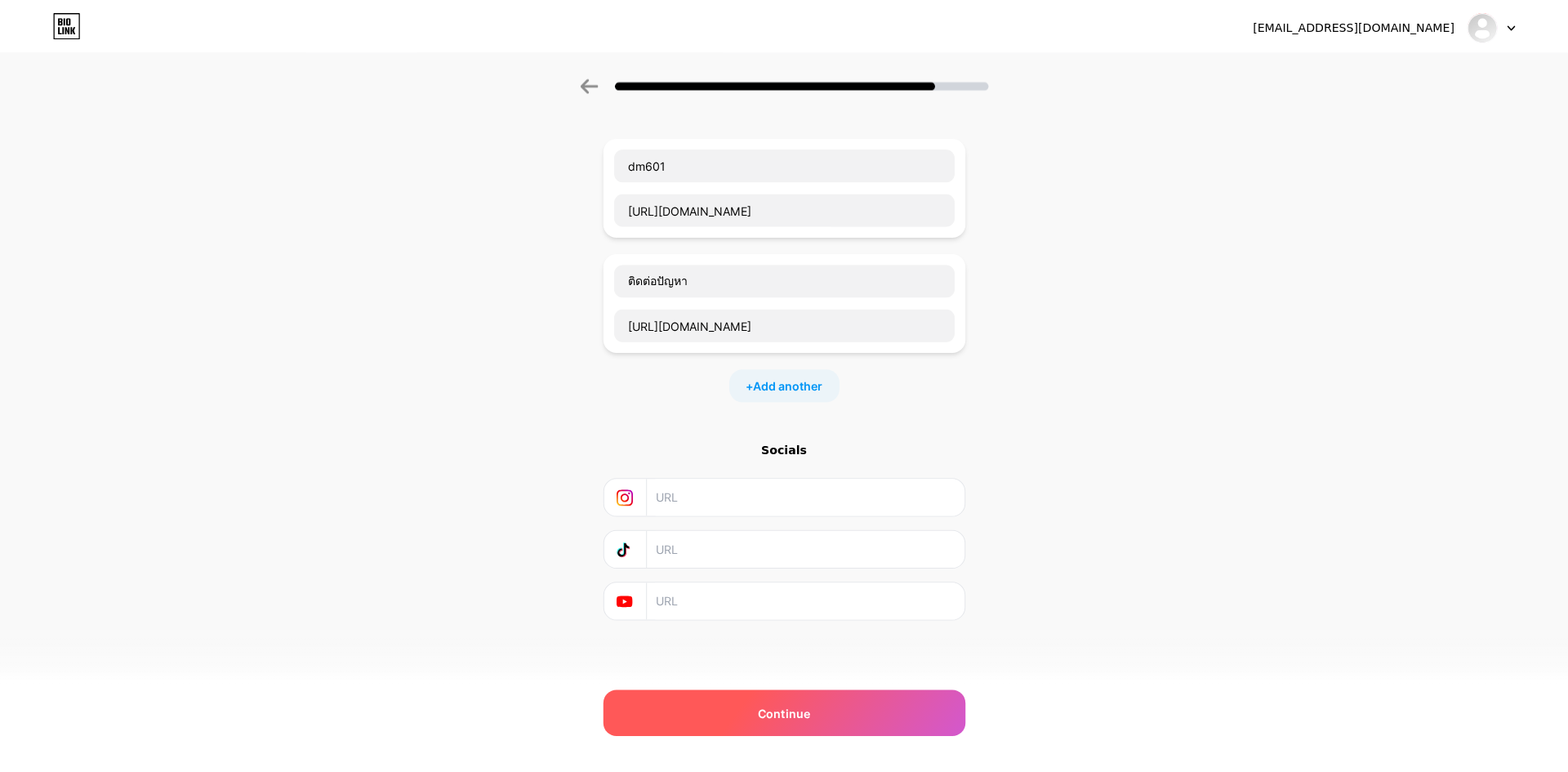
scroll to position [0, 0]
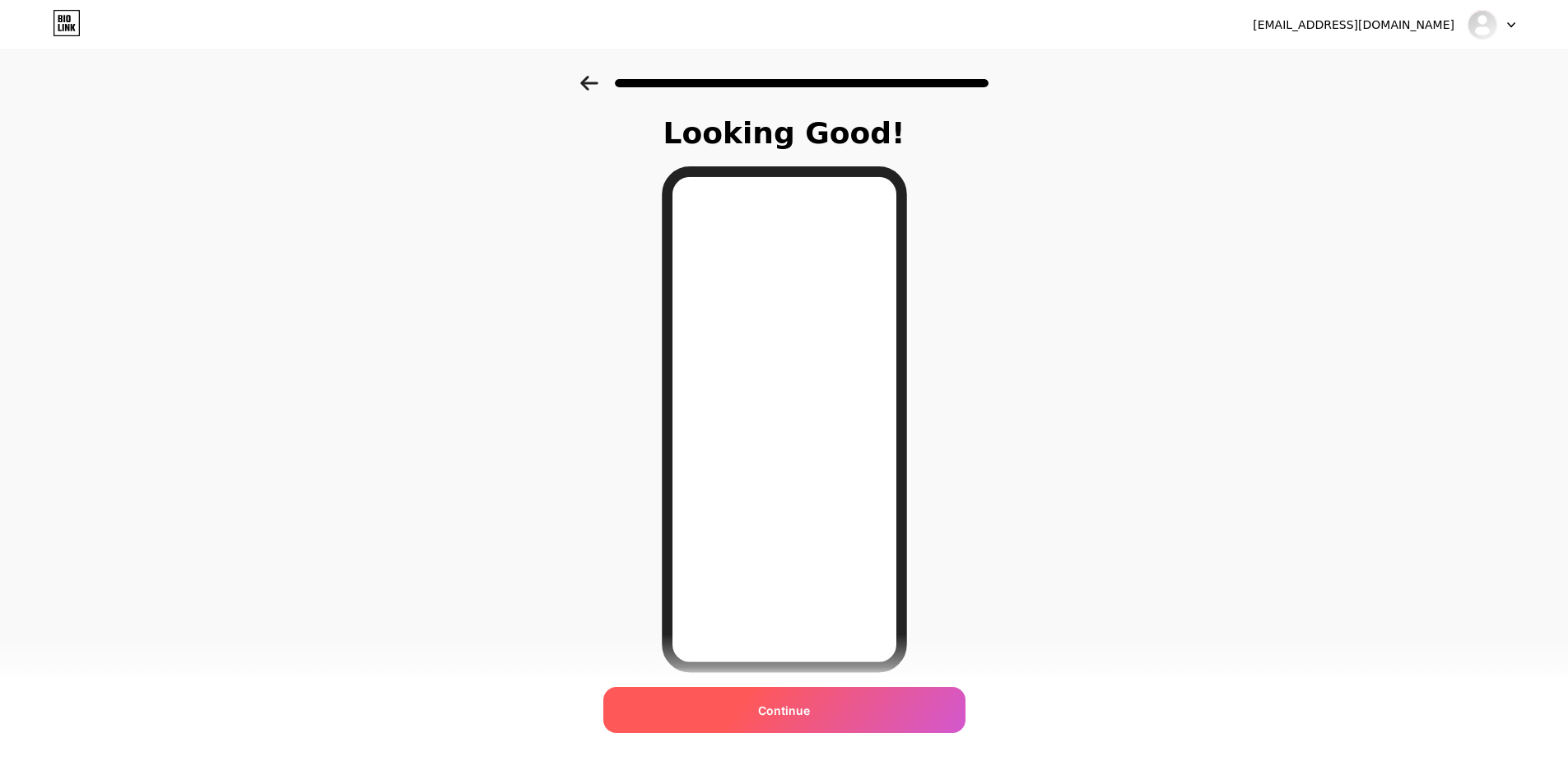
click at [904, 721] on div "Continue" at bounding box center [784, 710] width 362 height 46
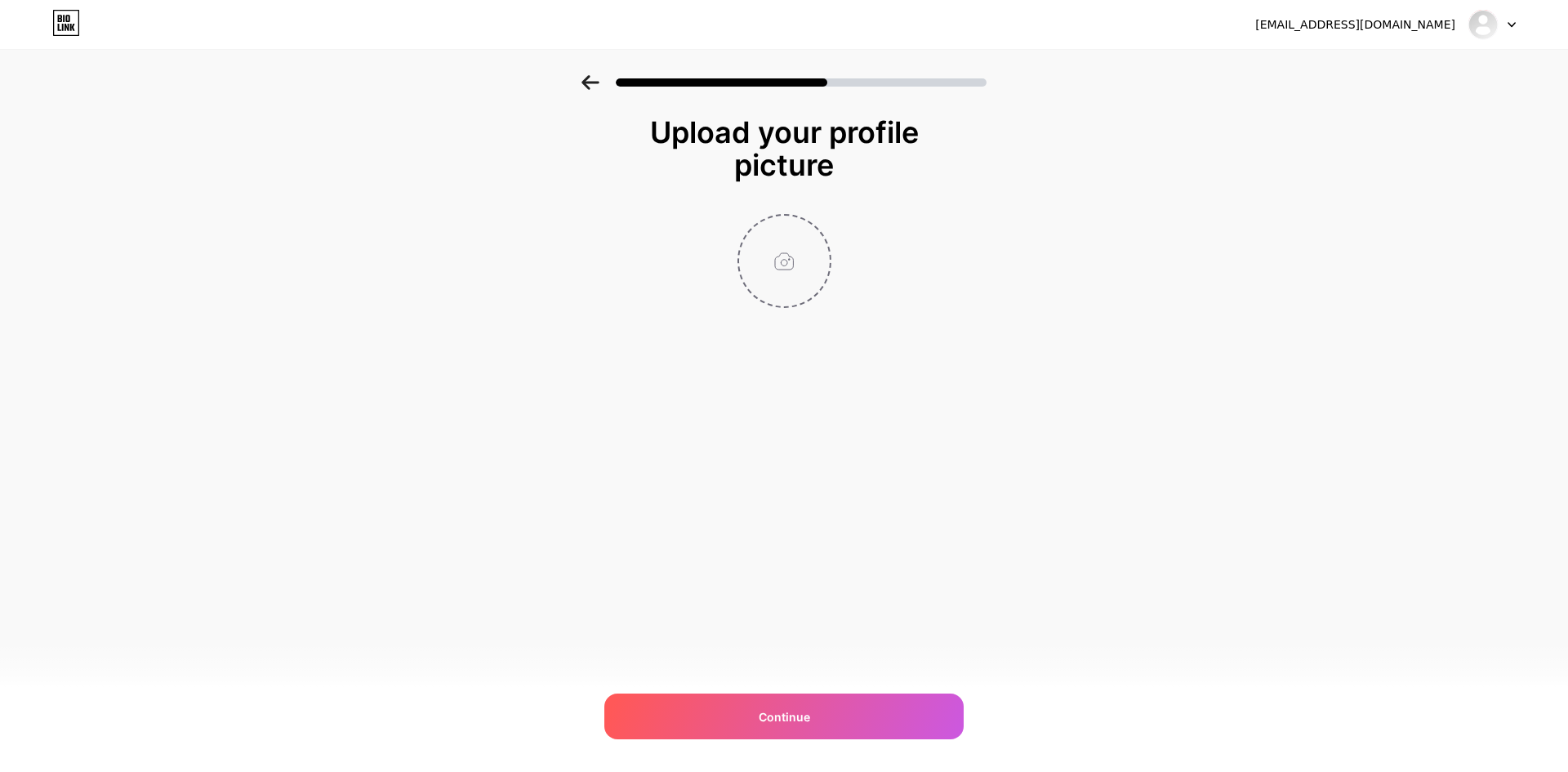
click at [809, 257] on input "file" at bounding box center [784, 261] width 91 height 91
click at [14, 375] on div "Upload your profile picture Continue" at bounding box center [784, 233] width 1568 height 315
click at [786, 246] on input "file" at bounding box center [784, 261] width 91 height 91
type input "C:\fakepath\Layer 8.png"
click at [803, 263] on img at bounding box center [784, 261] width 94 height 94
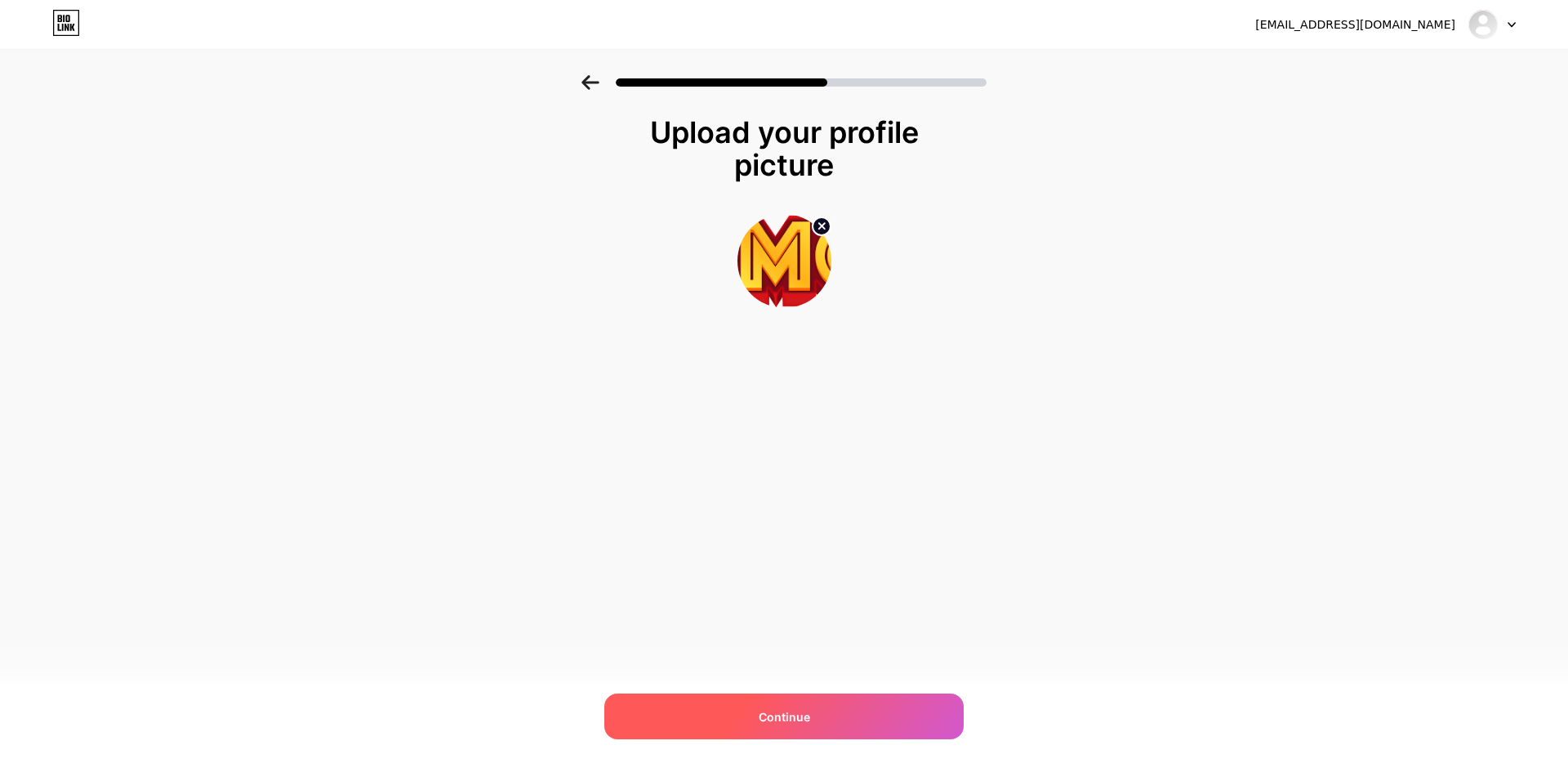
click at [864, 705] on div "Continue" at bounding box center [784, 717] width 360 height 46
click at [826, 720] on div "Continue" at bounding box center [784, 717] width 360 height 46
click at [768, 381] on div "Upload your profile picture Continue" at bounding box center [784, 253] width 327 height 274
click at [824, 220] on circle at bounding box center [822, 226] width 18 height 18
click at [816, 725] on div "Continue" at bounding box center [784, 717] width 360 height 46
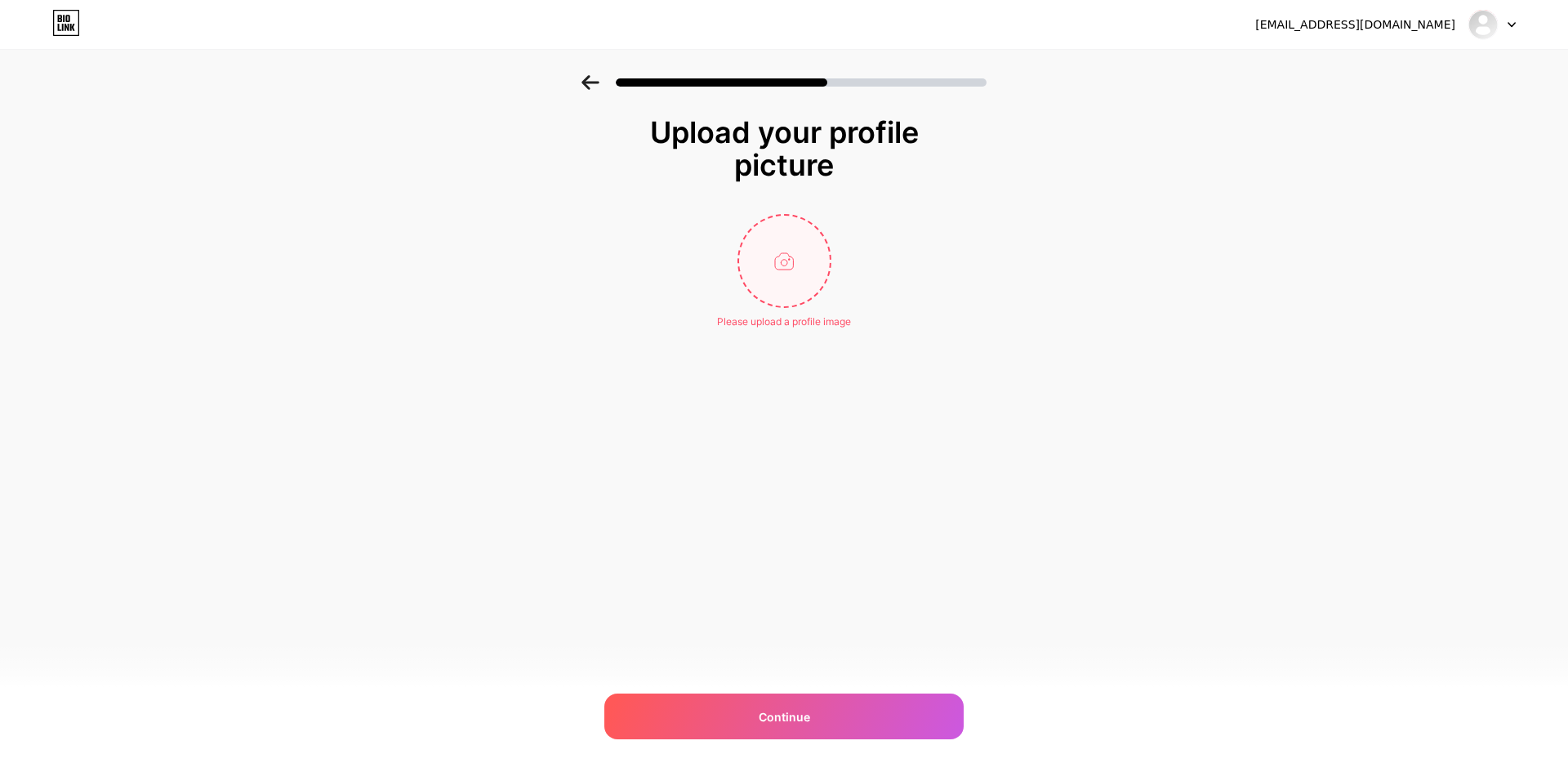
click at [774, 244] on input "file" at bounding box center [784, 261] width 91 height 91
type input "C:\fakepath\c530cf6a-e229-46e9-9f4e-9d32a91b12e4.png"
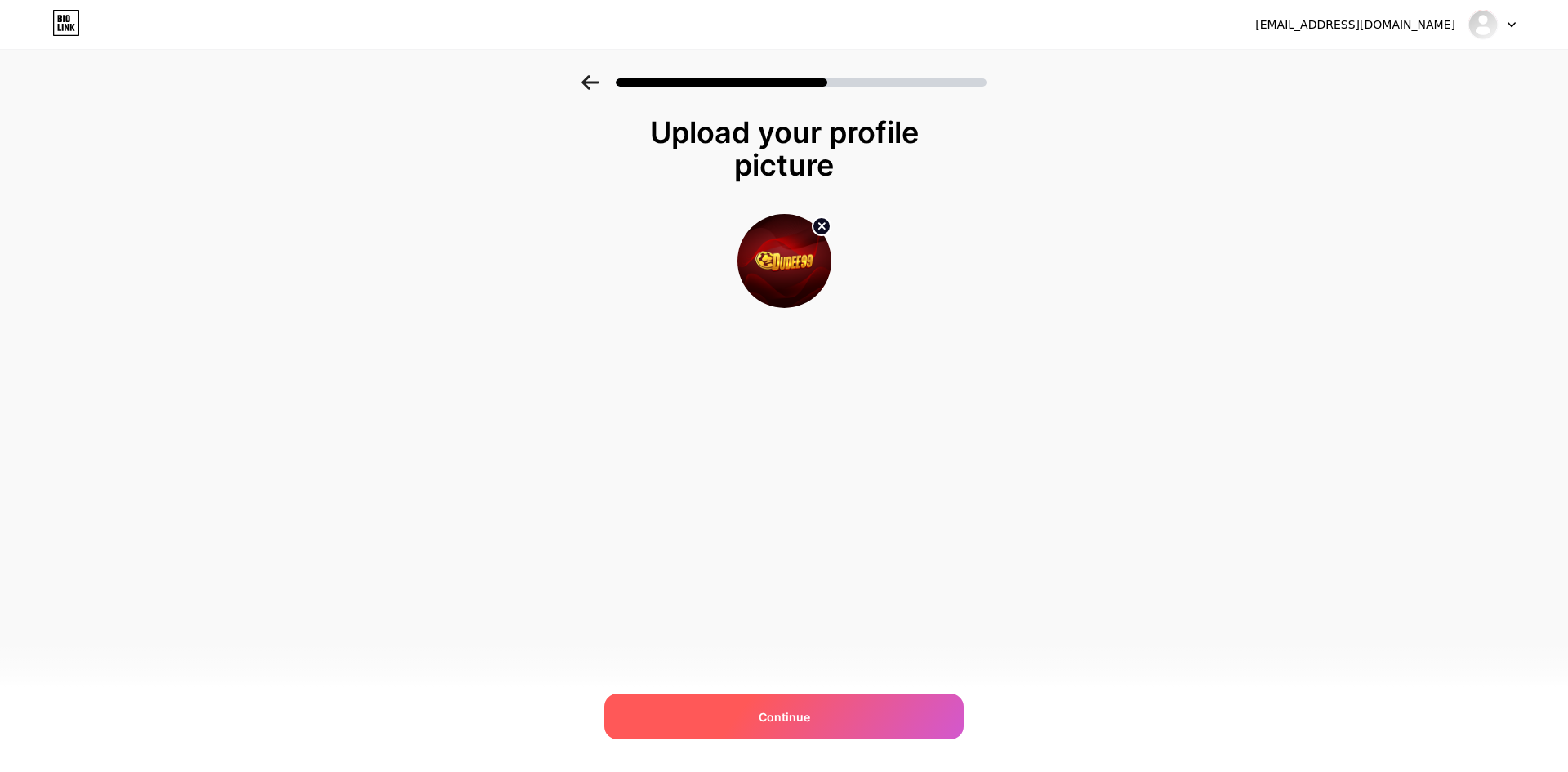
click at [814, 725] on div "Continue" at bounding box center [784, 717] width 360 height 46
click at [758, 722] on div "Continue" at bounding box center [784, 717] width 360 height 46
click at [758, 722] on div at bounding box center [784, 717] width 360 height 46
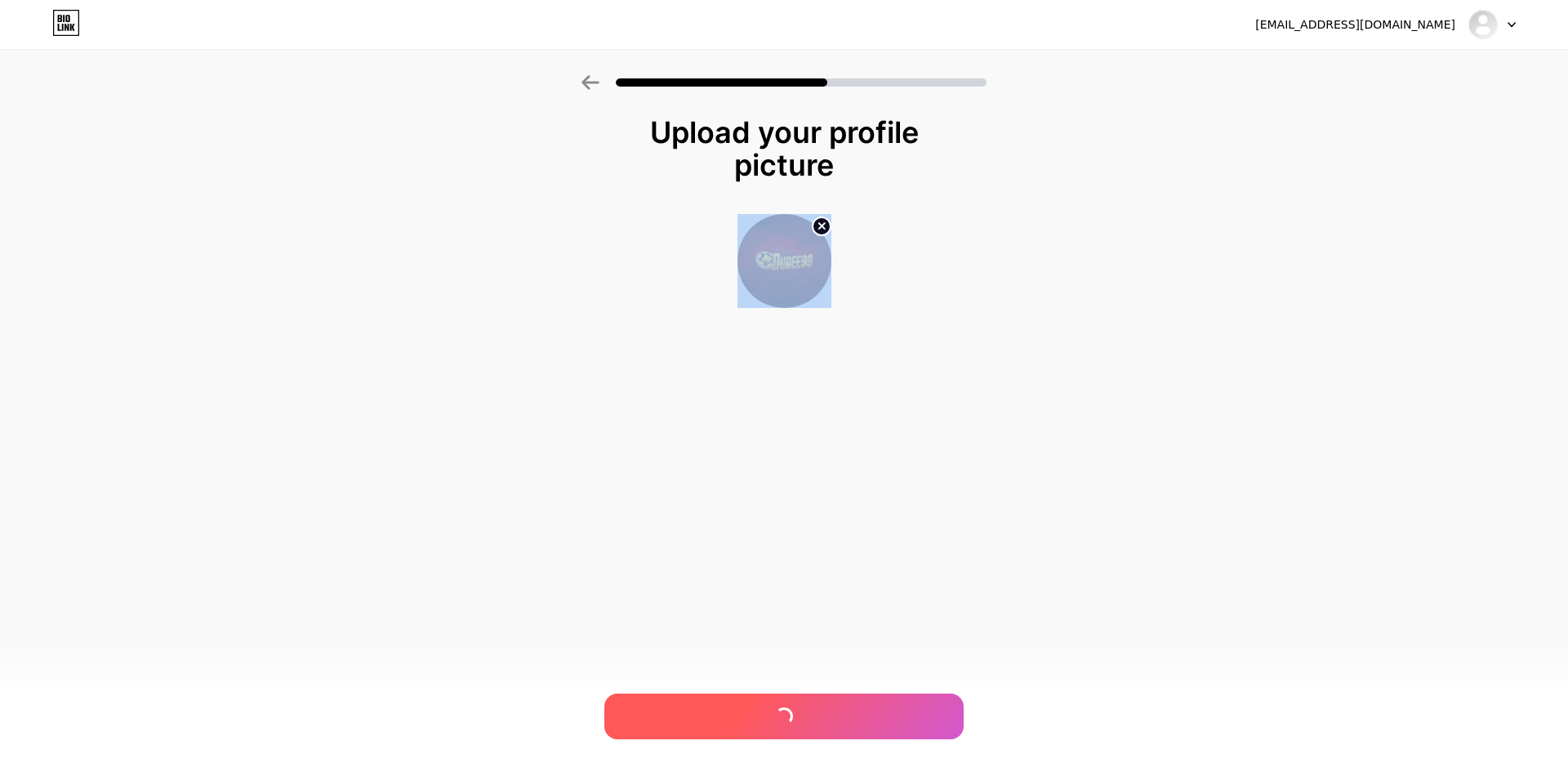
click at [758, 722] on div at bounding box center [784, 717] width 360 height 46
click at [763, 603] on div "[EMAIL_ADDRESS][DOMAIN_NAME] Logout Link Copied Upload your profile picture Con…" at bounding box center [784, 386] width 1568 height 772
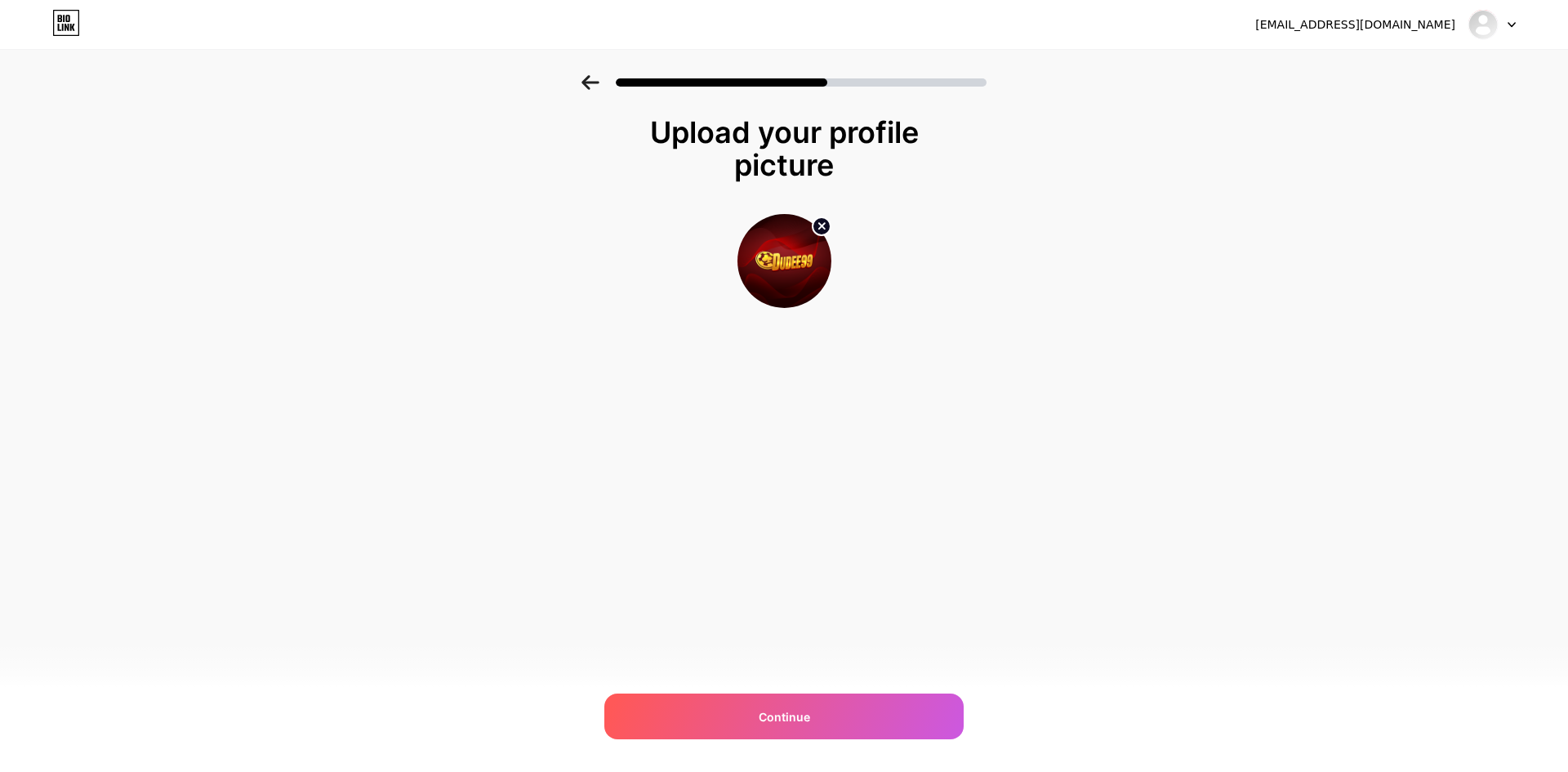
click at [581, 87] on div at bounding box center [784, 78] width 1568 height 57
click at [589, 87] on icon at bounding box center [590, 82] width 18 height 15
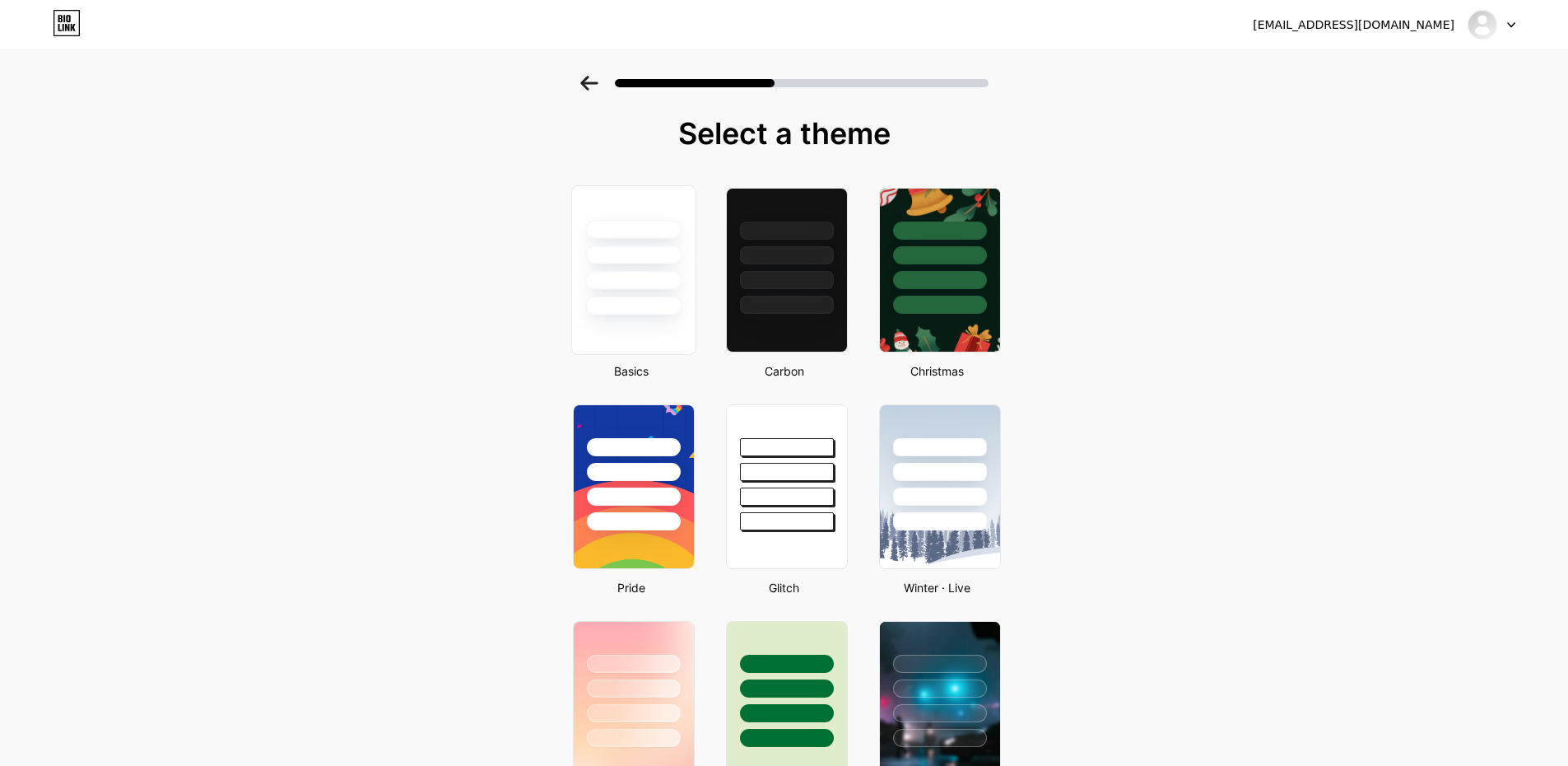
click at [649, 271] on div at bounding box center [634, 281] width 96 height 19
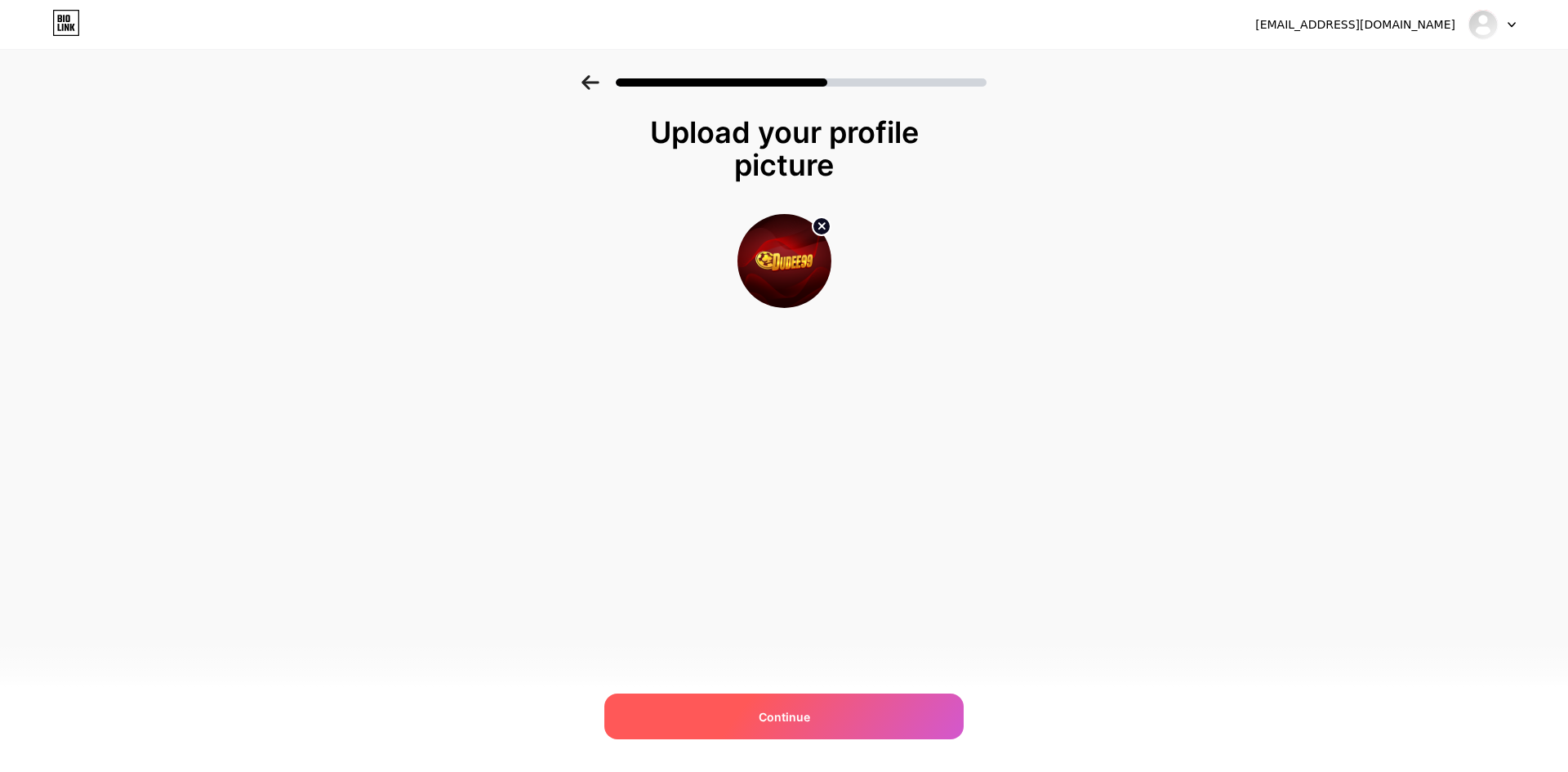
click at [770, 718] on span "Continue" at bounding box center [784, 717] width 51 height 17
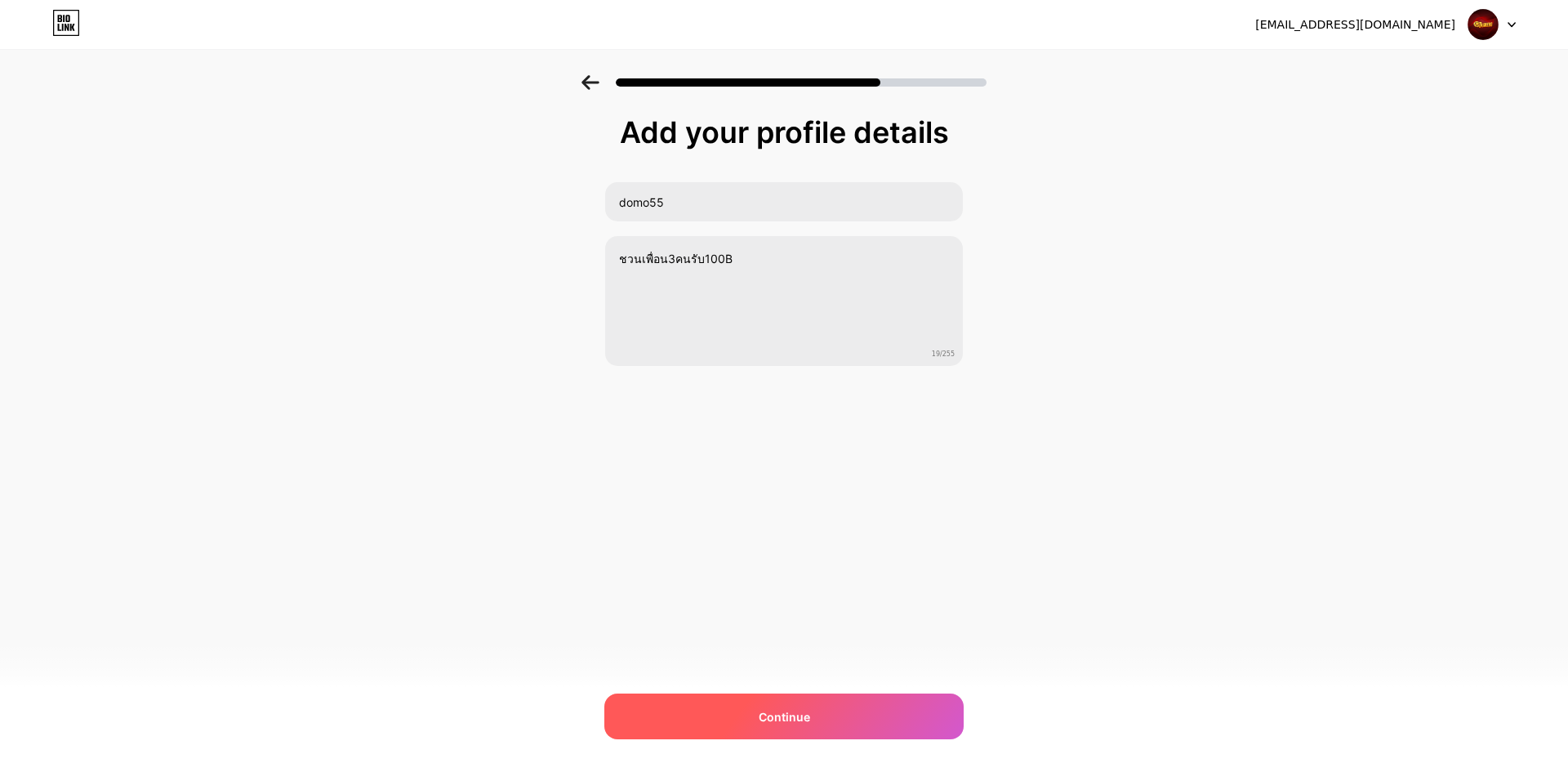
click at [772, 698] on div "Continue" at bounding box center [784, 717] width 360 height 46
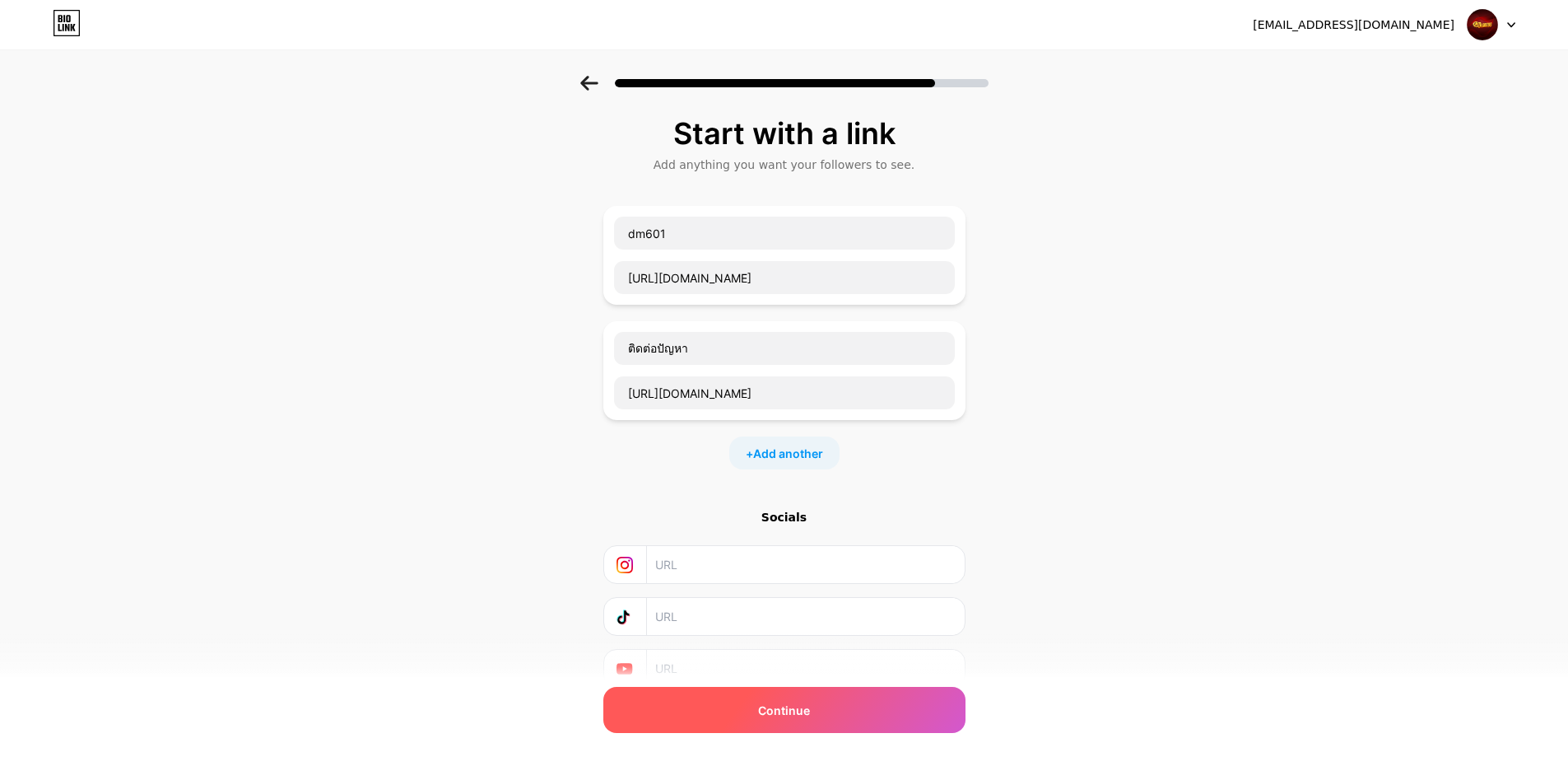
click at [872, 726] on div "Continue" at bounding box center [784, 710] width 362 height 46
click at [873, 718] on div "Continue" at bounding box center [784, 710] width 362 height 46
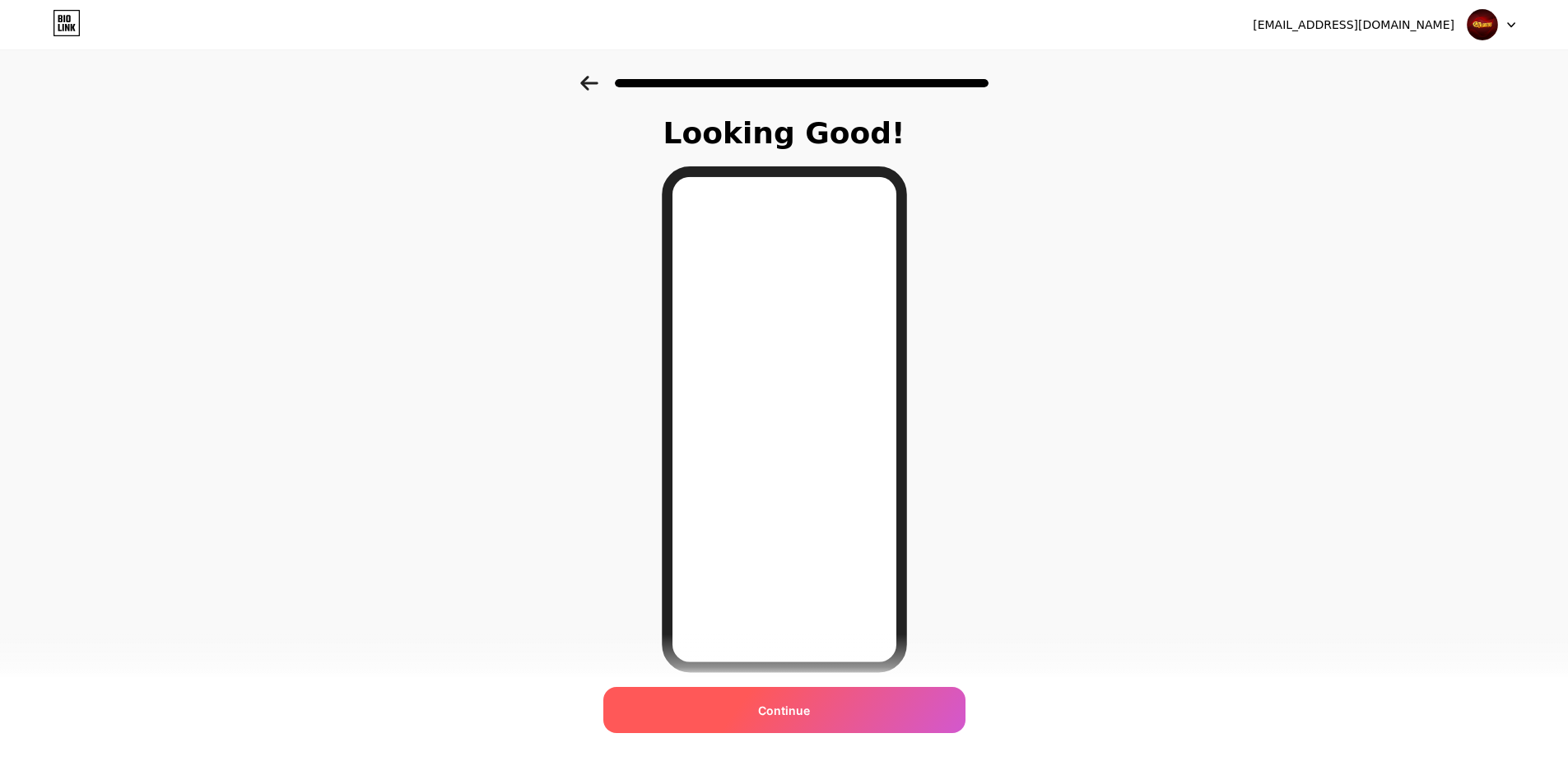
click at [847, 721] on div "Continue" at bounding box center [784, 710] width 362 height 46
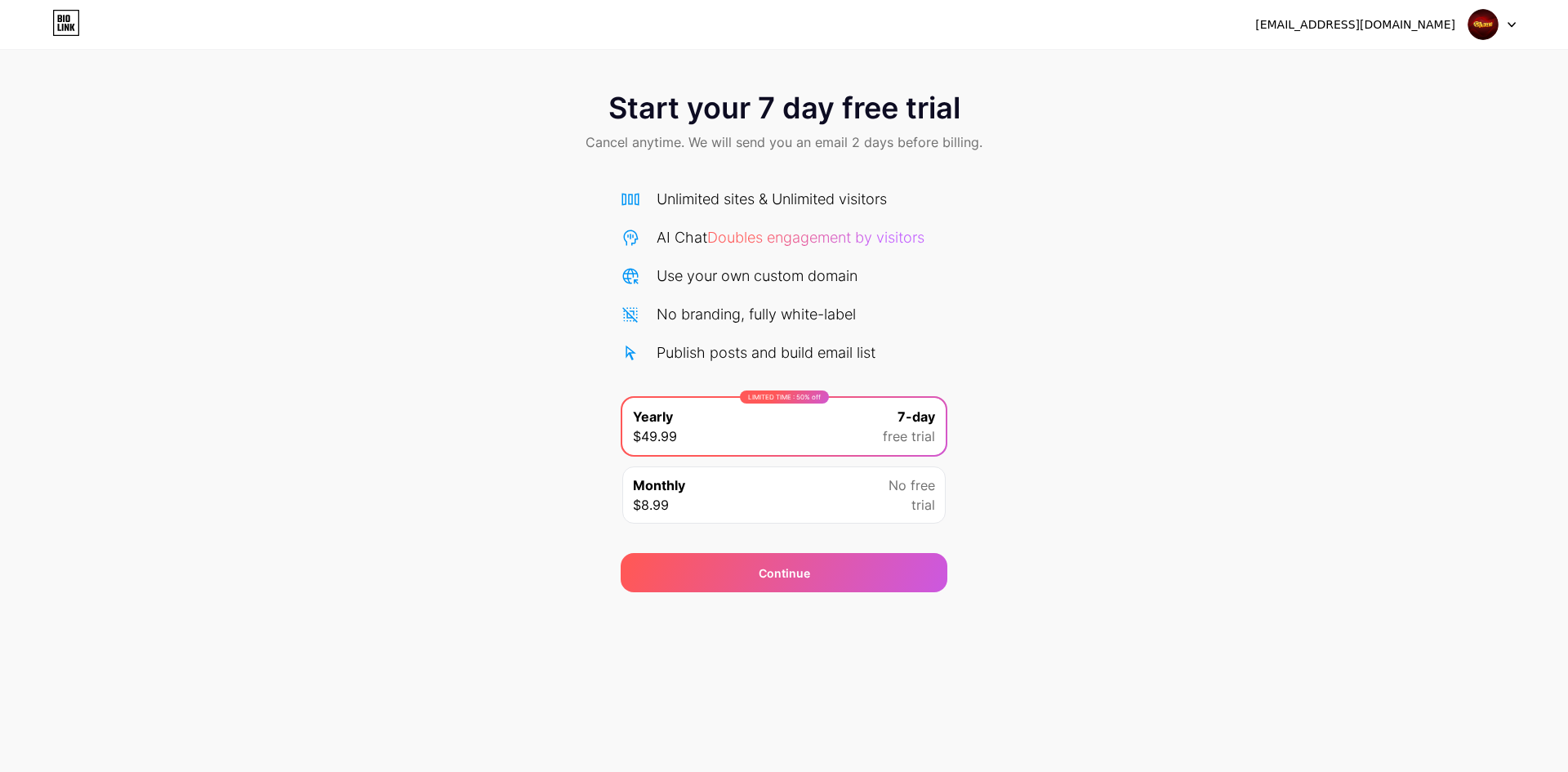
click at [886, 507] on div "Monthly $8.99 No free trial" at bounding box center [784, 495] width 323 height 57
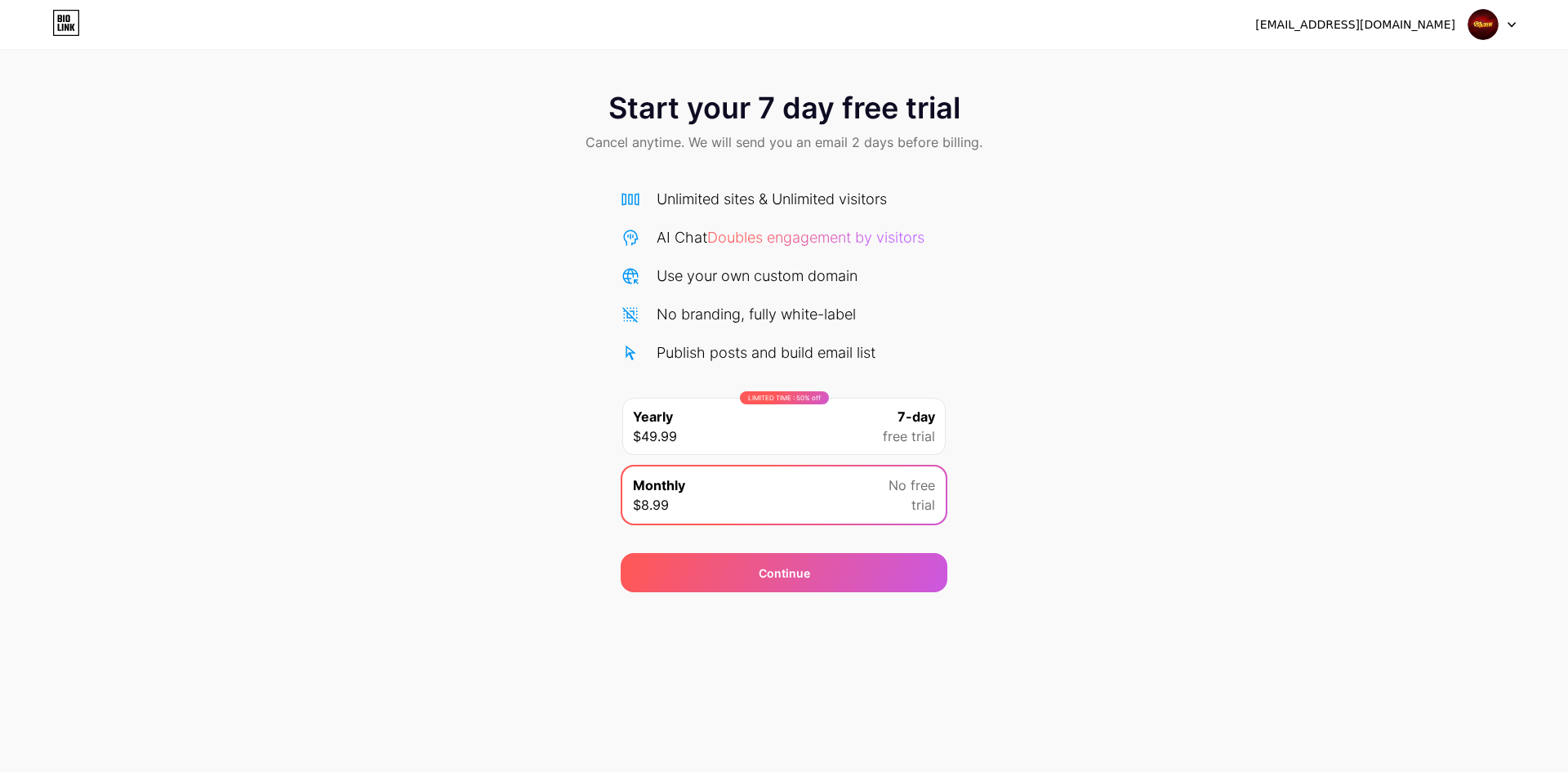
click at [1518, 26] on div "[EMAIL_ADDRESS][DOMAIN_NAME] Logout" at bounding box center [784, 25] width 1568 height 29
click at [1513, 25] on icon at bounding box center [1511, 25] width 6 height 4
click at [866, 444] on div "LIMITED TIME : 50% off Yearly $49.99 7-day free trial" at bounding box center [784, 427] width 323 height 57
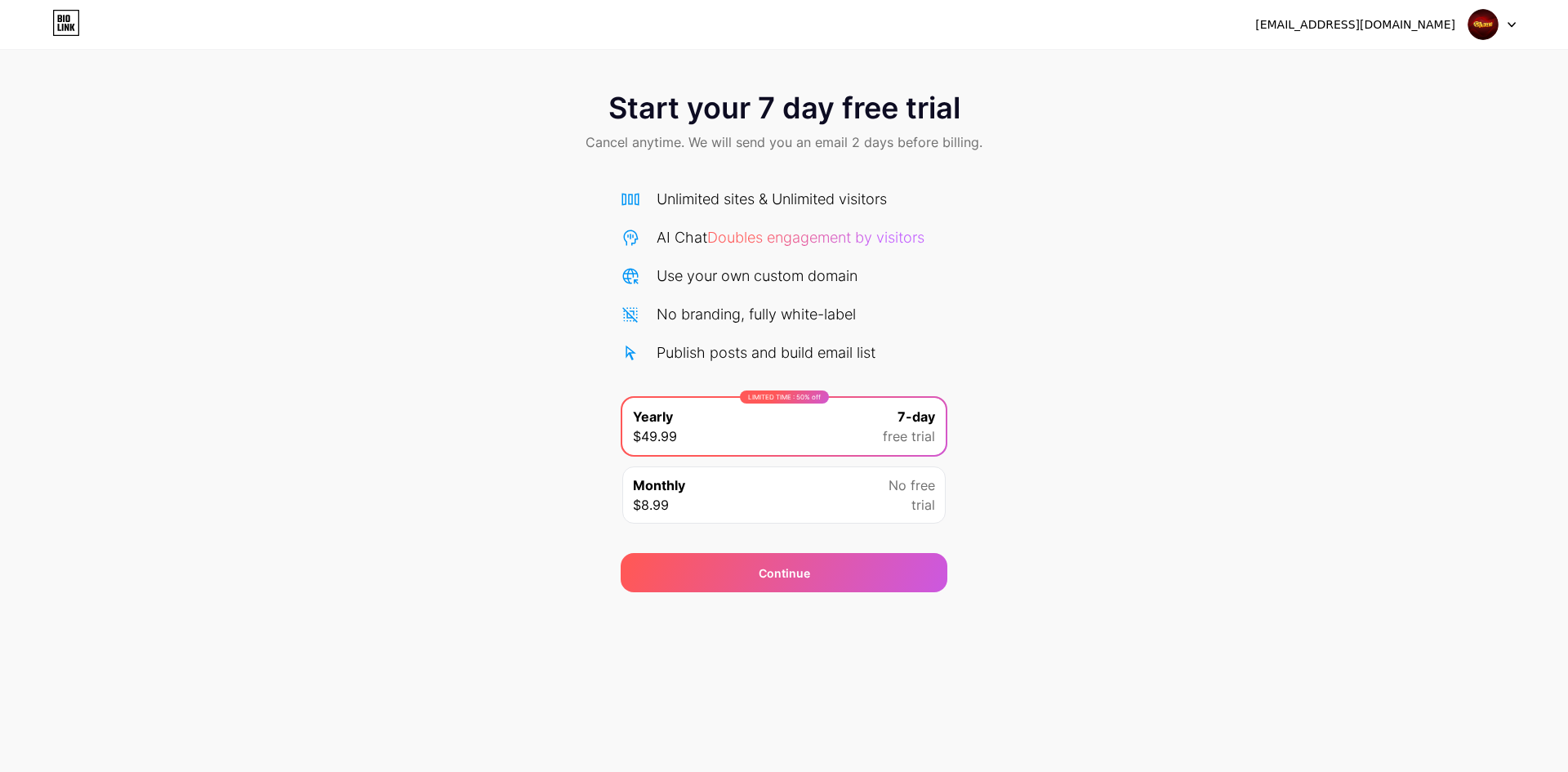
click at [881, 498] on div "Monthly $8.99 No free trial" at bounding box center [784, 495] width 323 height 57
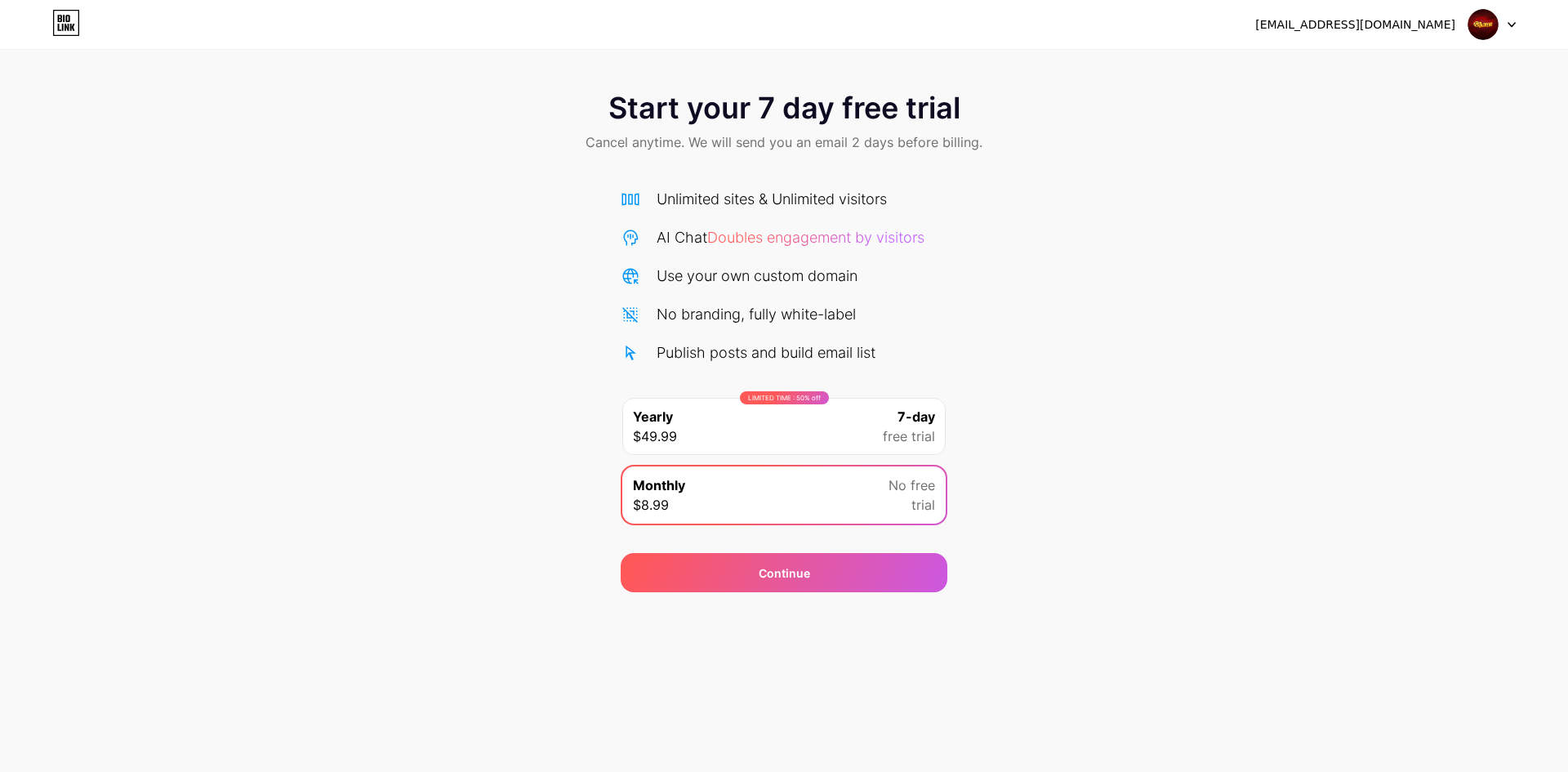
click at [834, 227] on div "AI Chat Doubles engagement by visitors" at bounding box center [791, 237] width 268 height 22
drag, startPoint x: 834, startPoint y: 230, endPoint x: 838, endPoint y: 238, distance: 8.9
click at [834, 232] on span "Doubles engagement by visitors" at bounding box center [816, 237] width 217 height 17
click at [838, 238] on span "Doubles engagement by visitors" at bounding box center [816, 237] width 217 height 17
click at [807, 190] on div "Unlimited sites & Unlimited visitors" at bounding box center [773, 199] width 231 height 22
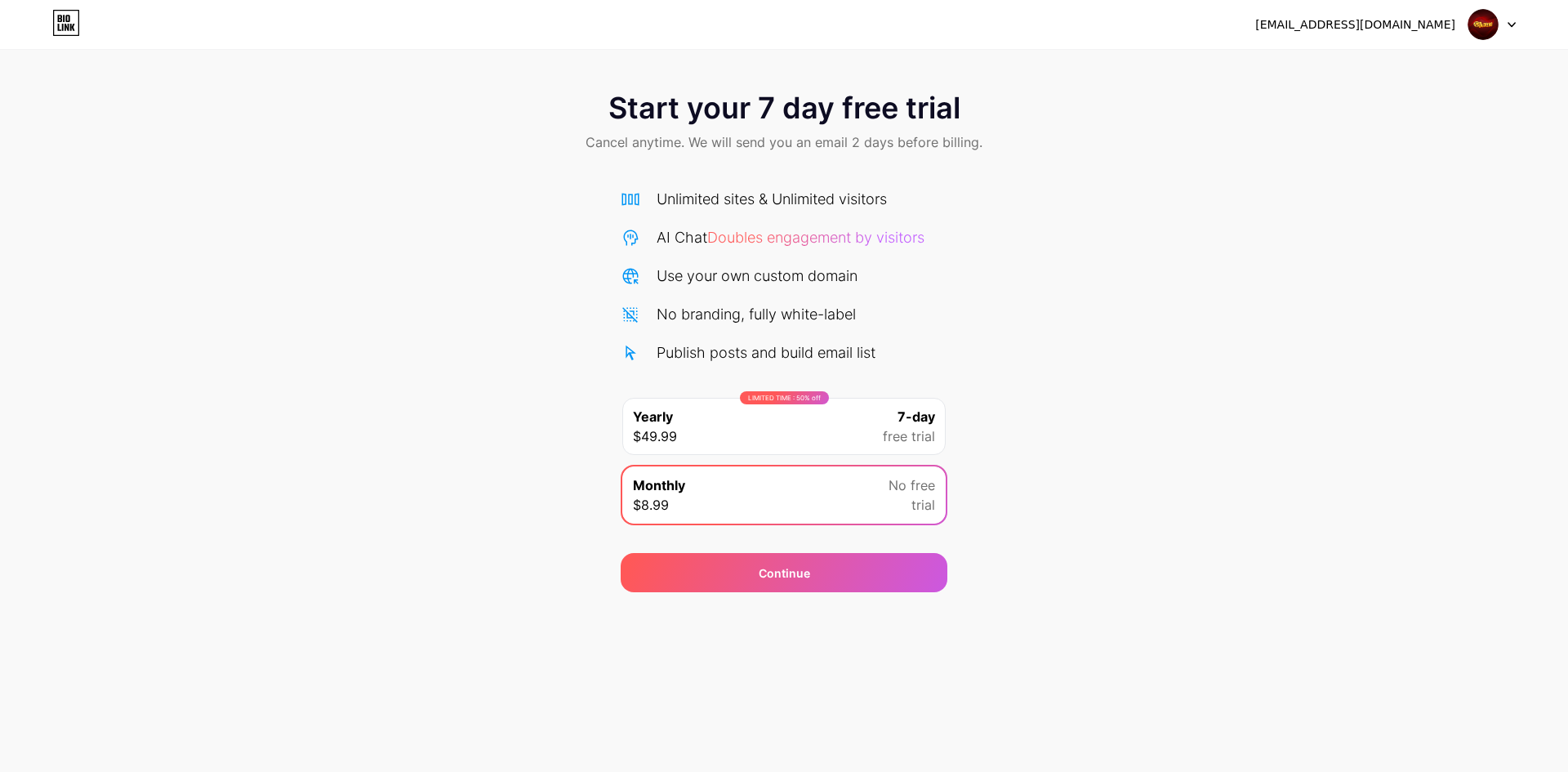
click at [824, 120] on span "Start your 7 day free trial" at bounding box center [784, 108] width 352 height 33
click at [915, 131] on div "Start your 7 day free trial Cancel anytime. We will send you an email 2 days be…" at bounding box center [784, 123] width 1568 height 96
click at [1375, 25] on div "[EMAIL_ADDRESS][DOMAIN_NAME]" at bounding box center [1356, 25] width 200 height 17
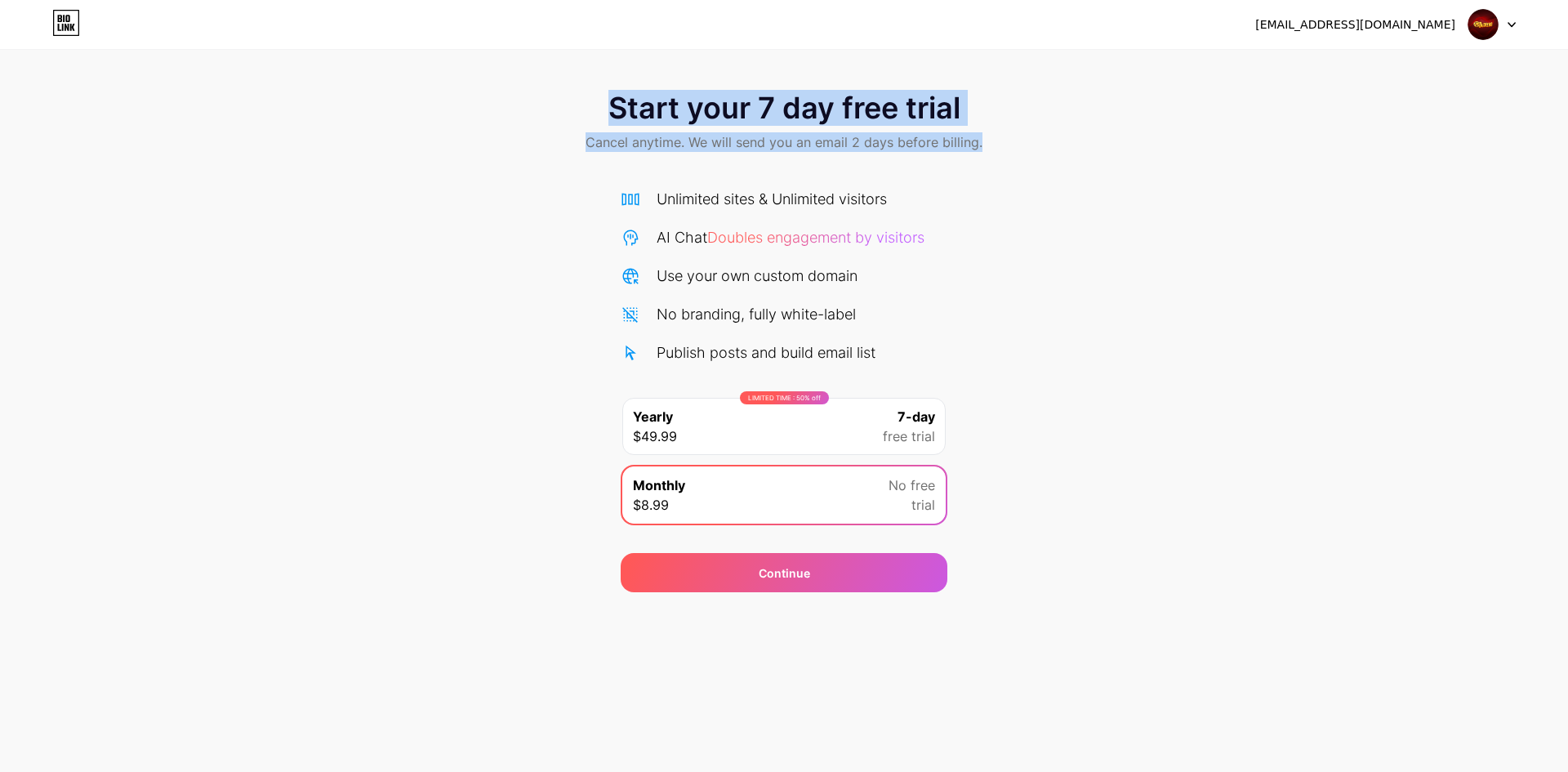
drag, startPoint x: 604, startPoint y: 93, endPoint x: 1092, endPoint y: 186, distance: 496.8
click at [1092, 186] on div "Start your 7 day free trial Cancel anytime. We will send you an email 2 days be…" at bounding box center [784, 333] width 1568 height 517
copy div "Start your 7 day free trial Cancel anytime. We will send you an email 2 days be…"
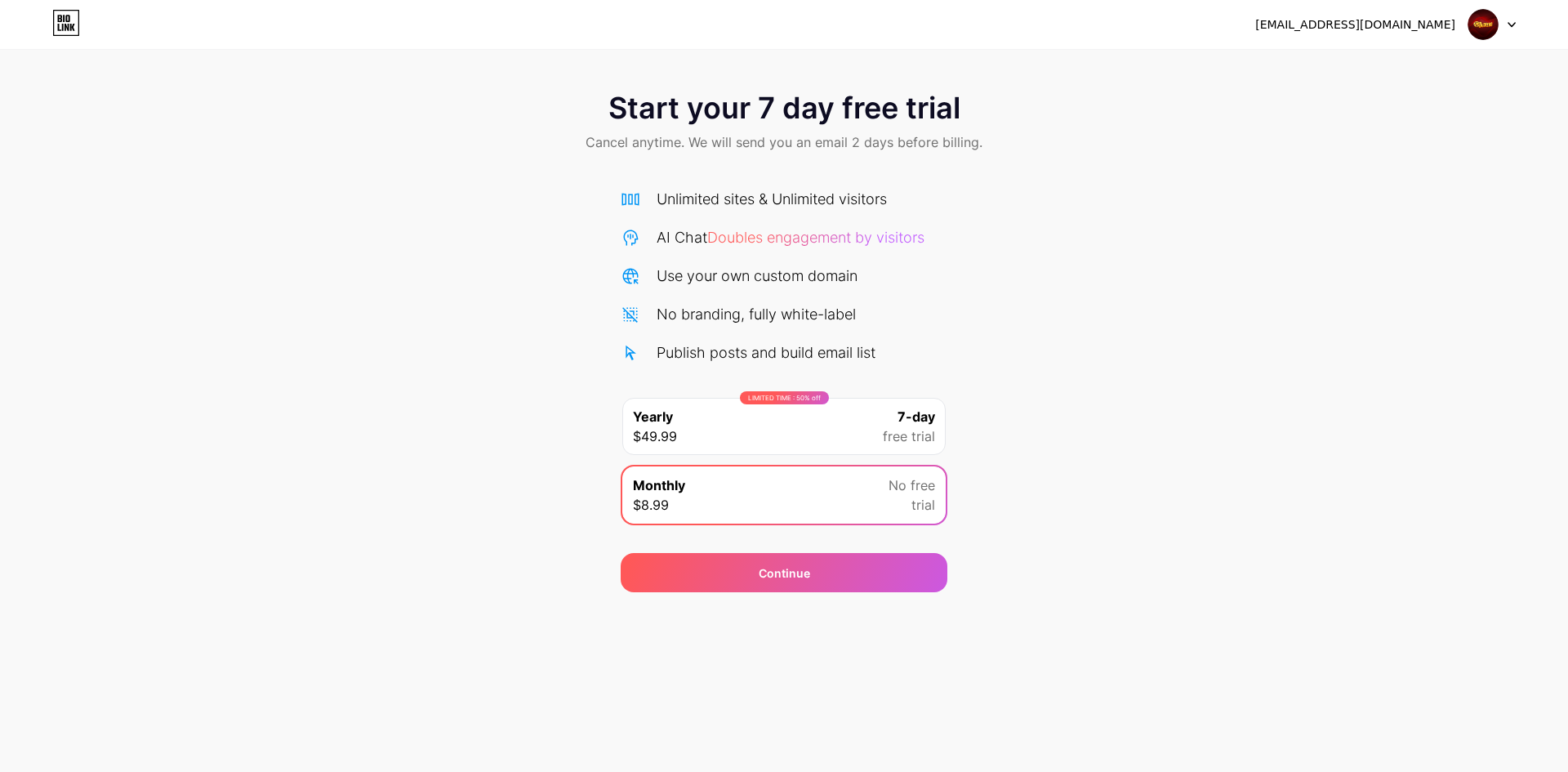
click at [1030, 368] on div "Start your 7 day free trial Cancel anytime. We will send you an email 2 days be…" at bounding box center [784, 333] width 1568 height 517
click at [855, 593] on div "[EMAIL_ADDRESS][DOMAIN_NAME] Logout Link Copied Start your 7 day free trial Can…" at bounding box center [784, 386] width 1568 height 772
click at [858, 571] on div "Continue" at bounding box center [784, 572] width 327 height 39
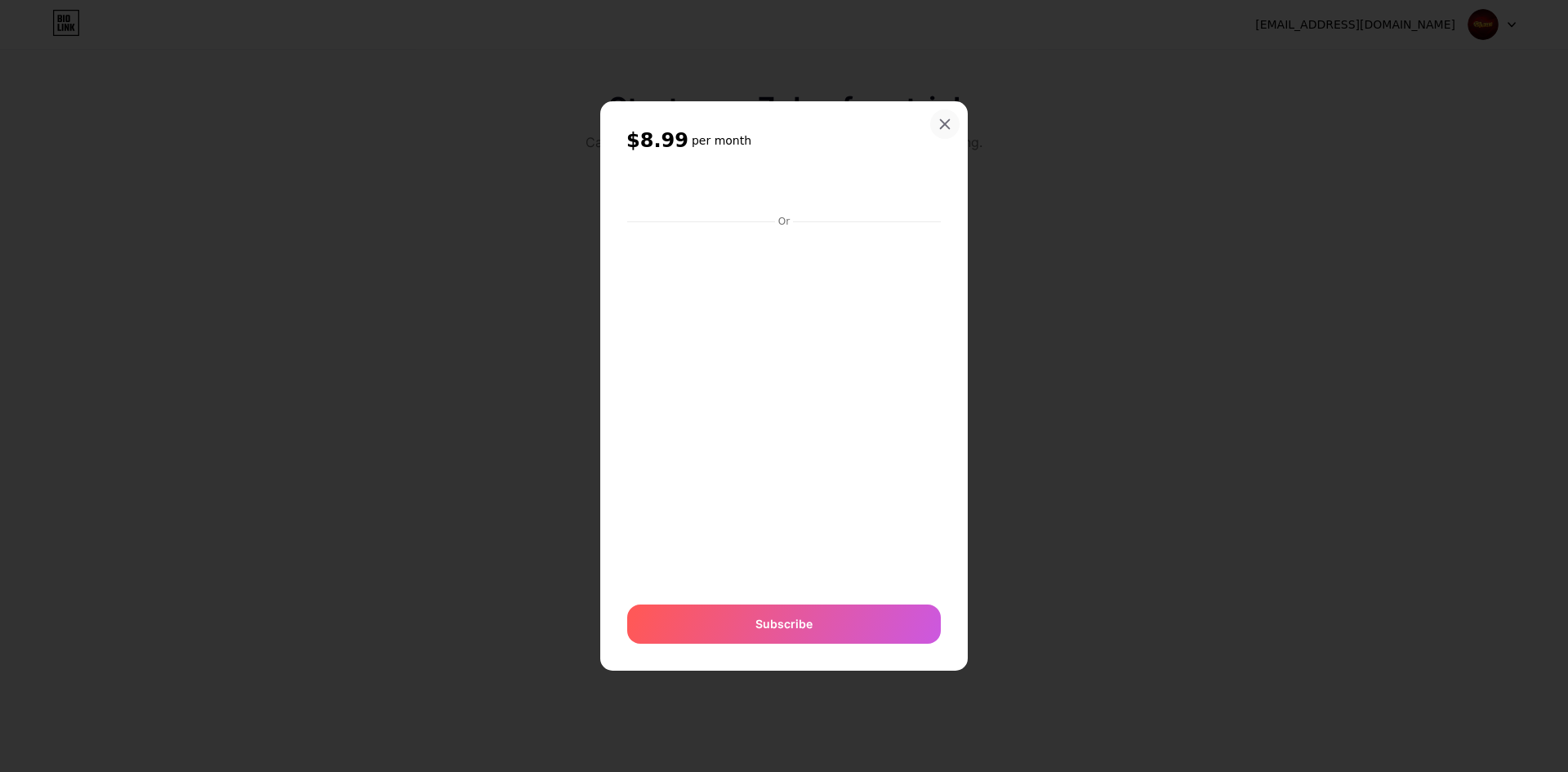
click at [941, 120] on icon at bounding box center [946, 125] width 9 height 9
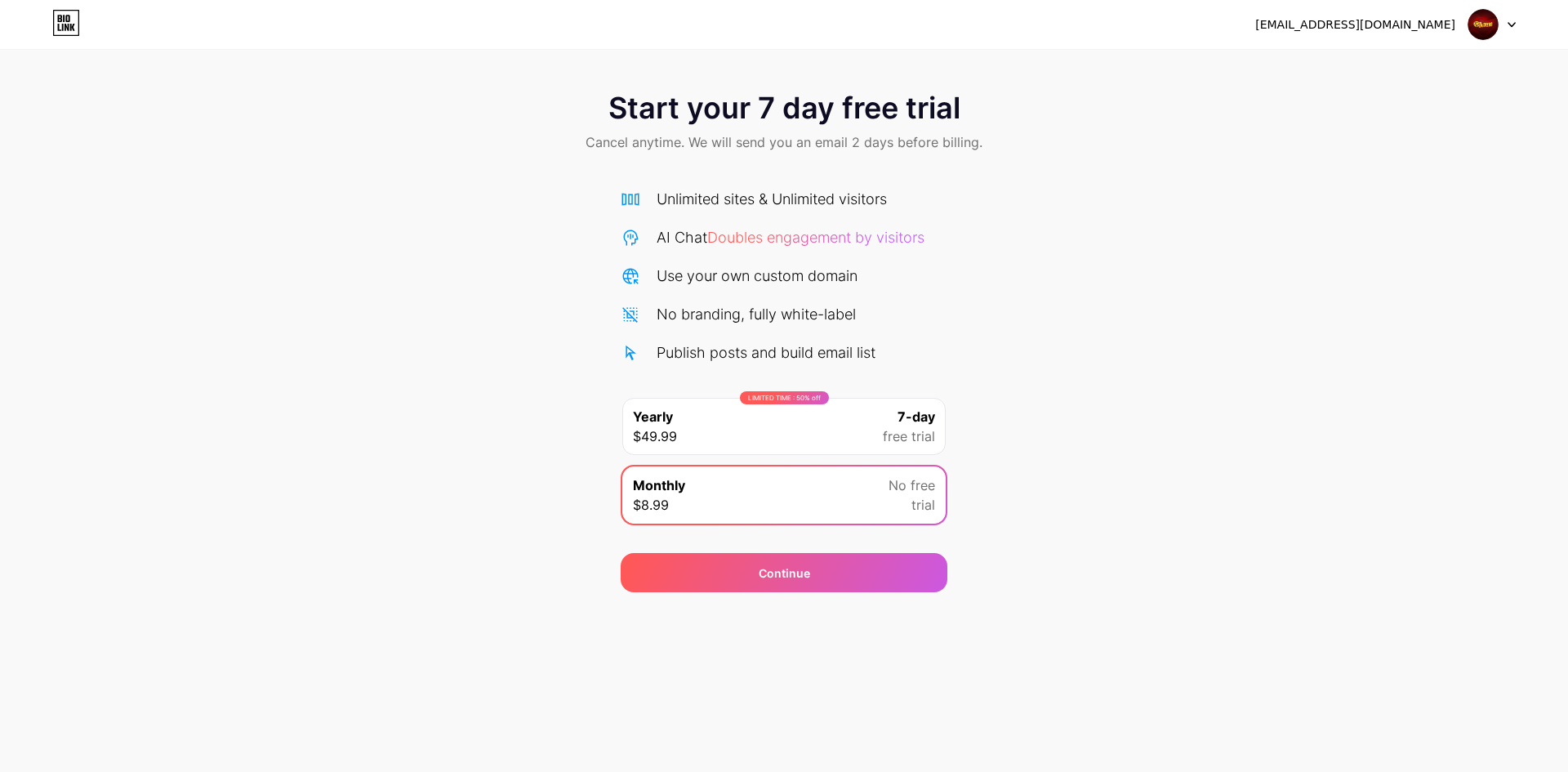
click at [839, 428] on div "LIMITED TIME : 50% off Yearly $49.99 7-day free trial" at bounding box center [784, 427] width 323 height 57
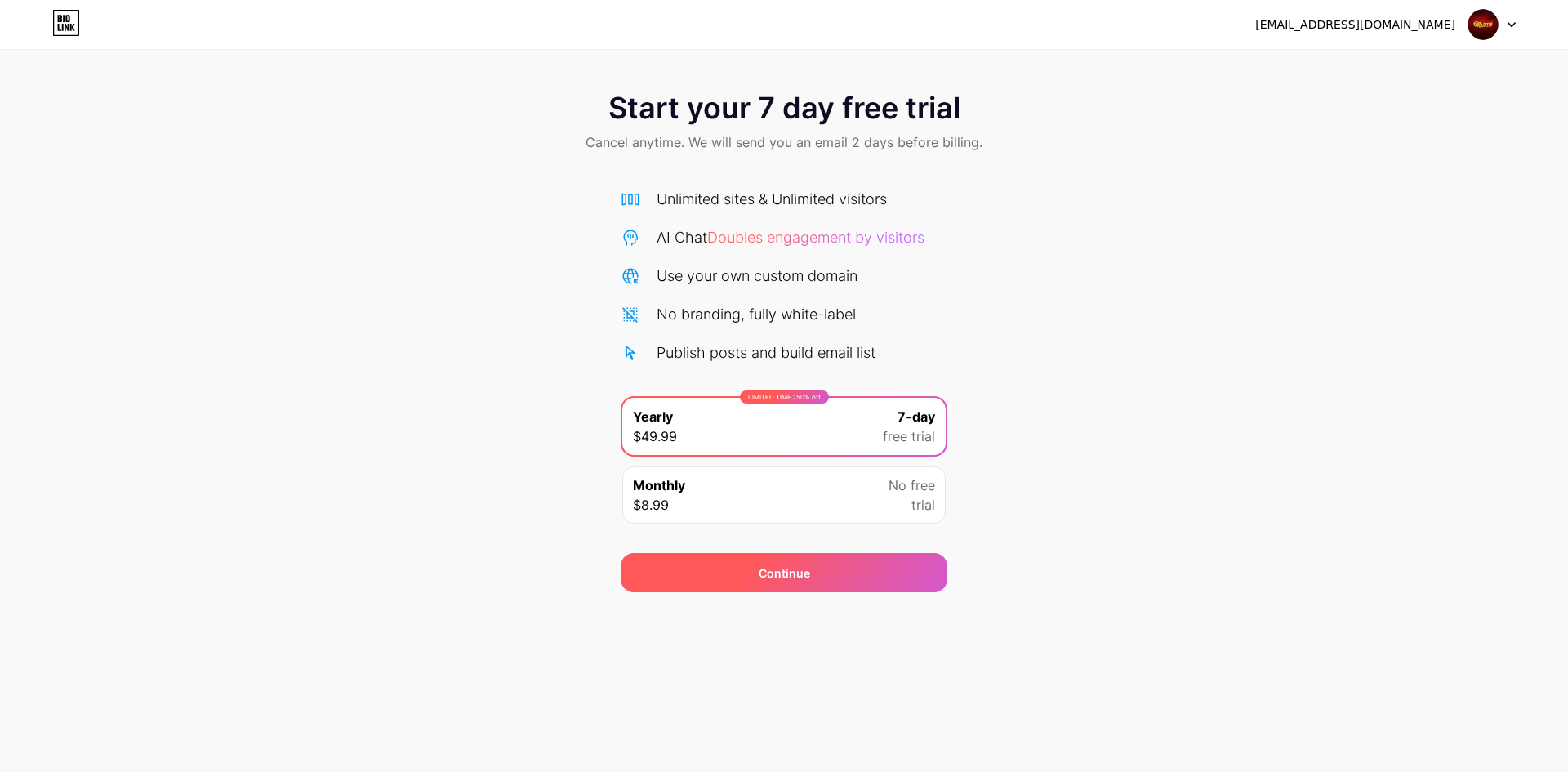
click at [798, 567] on span "Continue" at bounding box center [784, 573] width 51 height 17
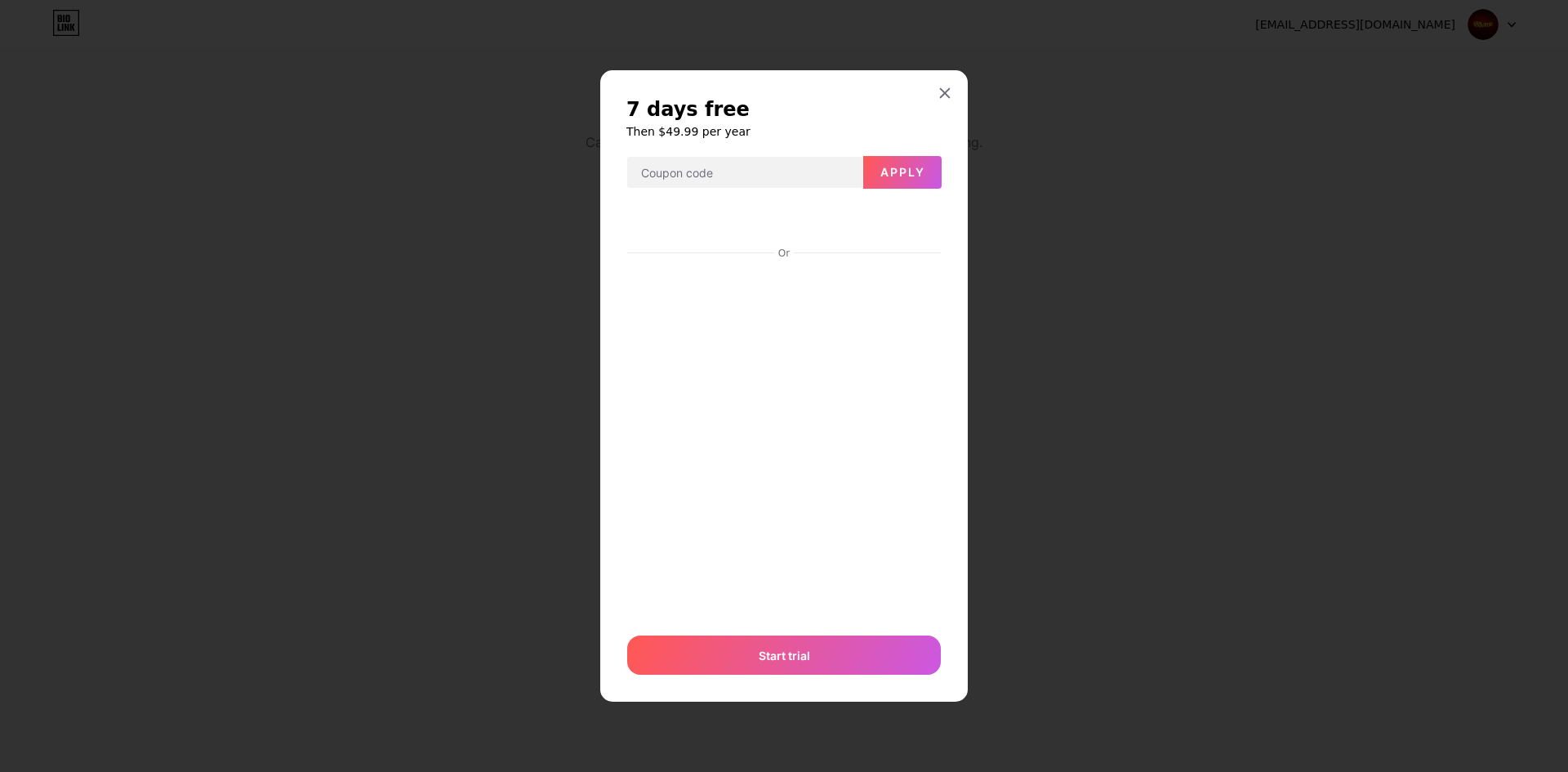
click at [1065, 484] on div at bounding box center [784, 386] width 1568 height 772
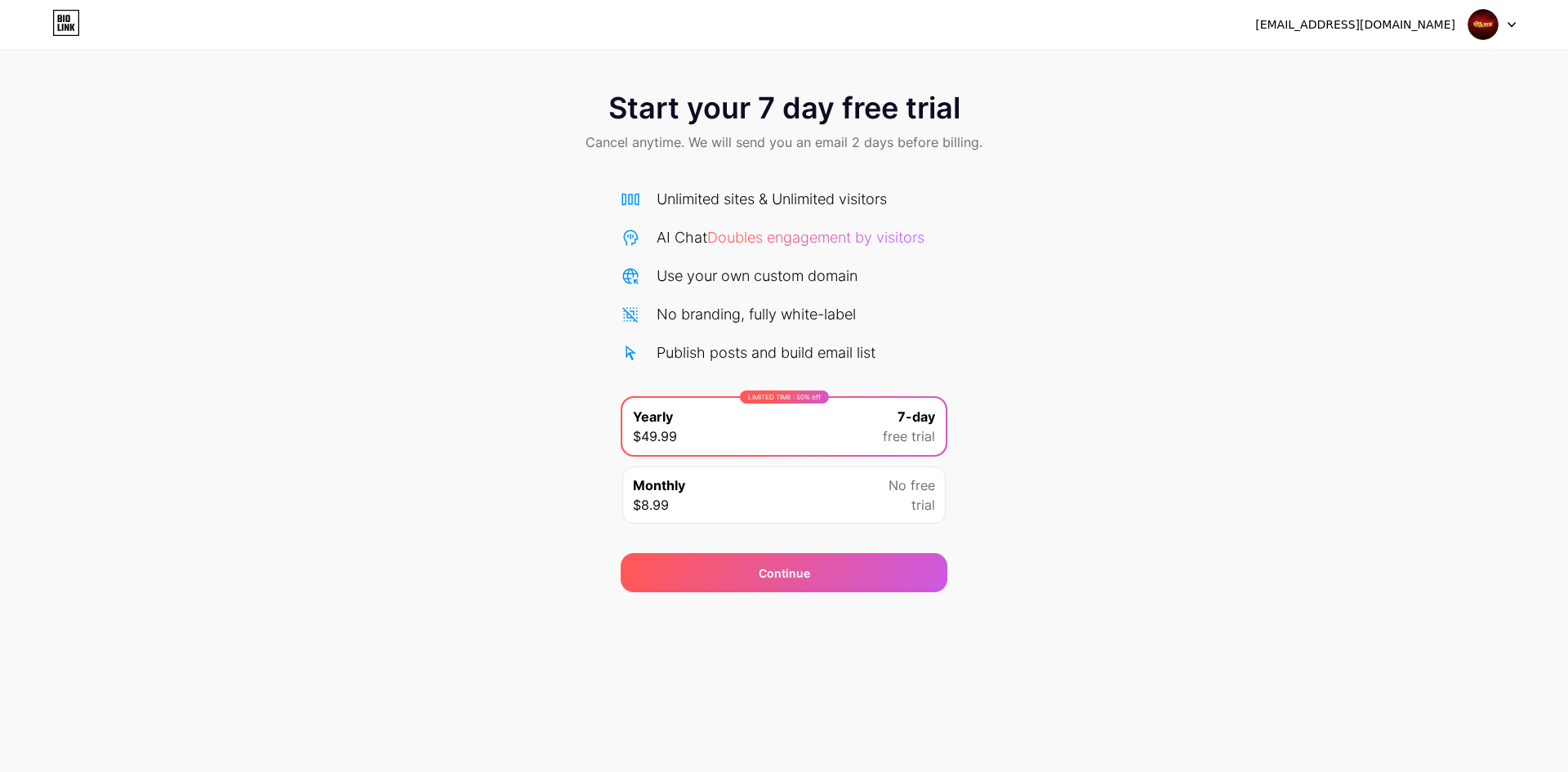
click at [1501, 24] on div at bounding box center [1493, 25] width 48 height 29
click at [1462, 26] on div "[EMAIL_ADDRESS][DOMAIN_NAME]" at bounding box center [1386, 25] width 261 height 29
click at [1400, 22] on div "[EMAIL_ADDRESS][DOMAIN_NAME]" at bounding box center [1356, 25] width 200 height 17
click at [268, 179] on div "Start your 7 day free trial Cancel anytime. We will send you an email 2 days be…" at bounding box center [784, 333] width 1568 height 517
click at [1250, 220] on div "Start your 7 day free trial Cancel anytime. We will send you an email 2 days be…" at bounding box center [784, 333] width 1568 height 517
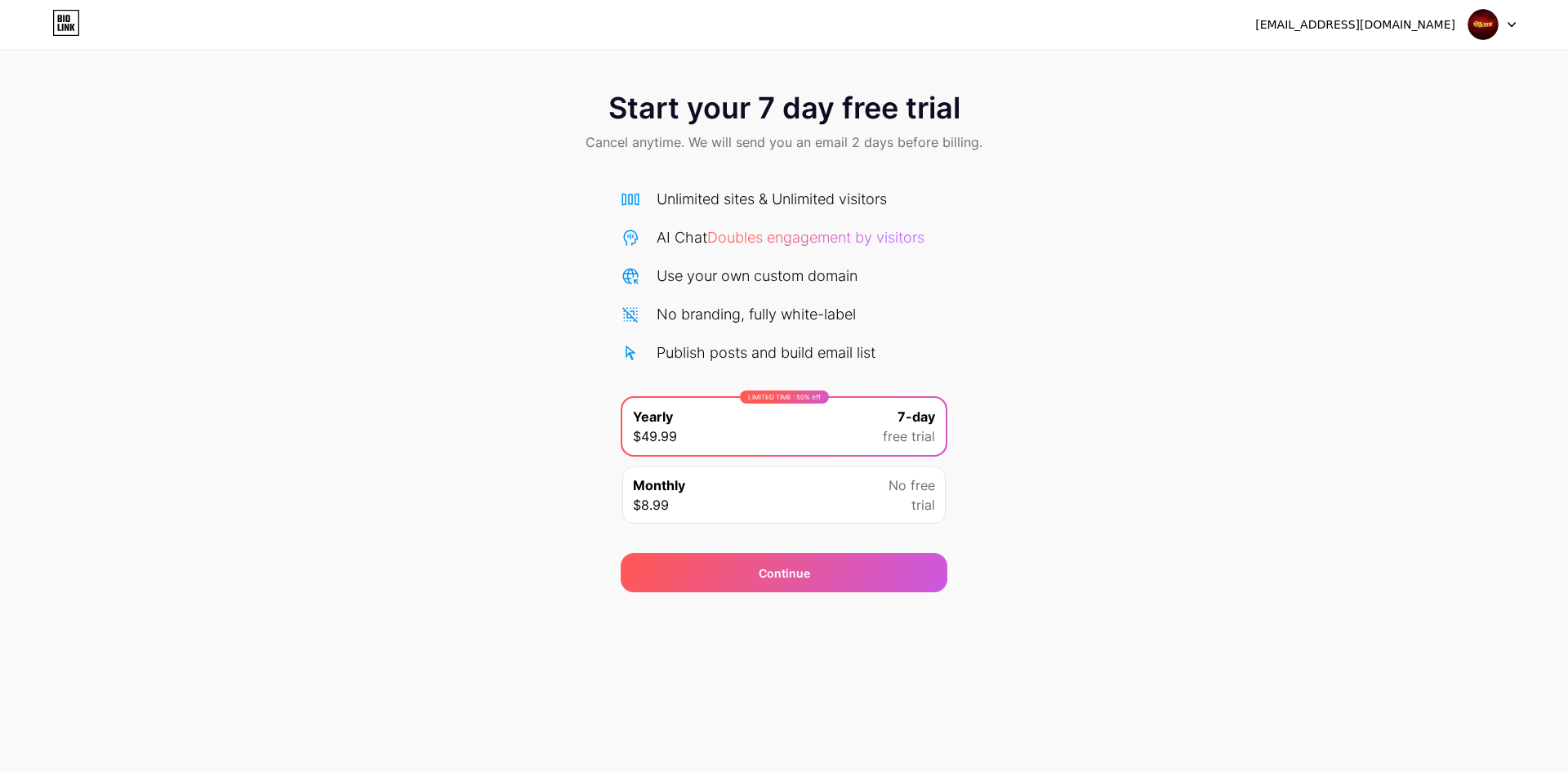
click at [58, 13] on icon at bounding box center [66, 23] width 27 height 27
click at [897, 513] on div "No free trial" at bounding box center [912, 495] width 47 height 39
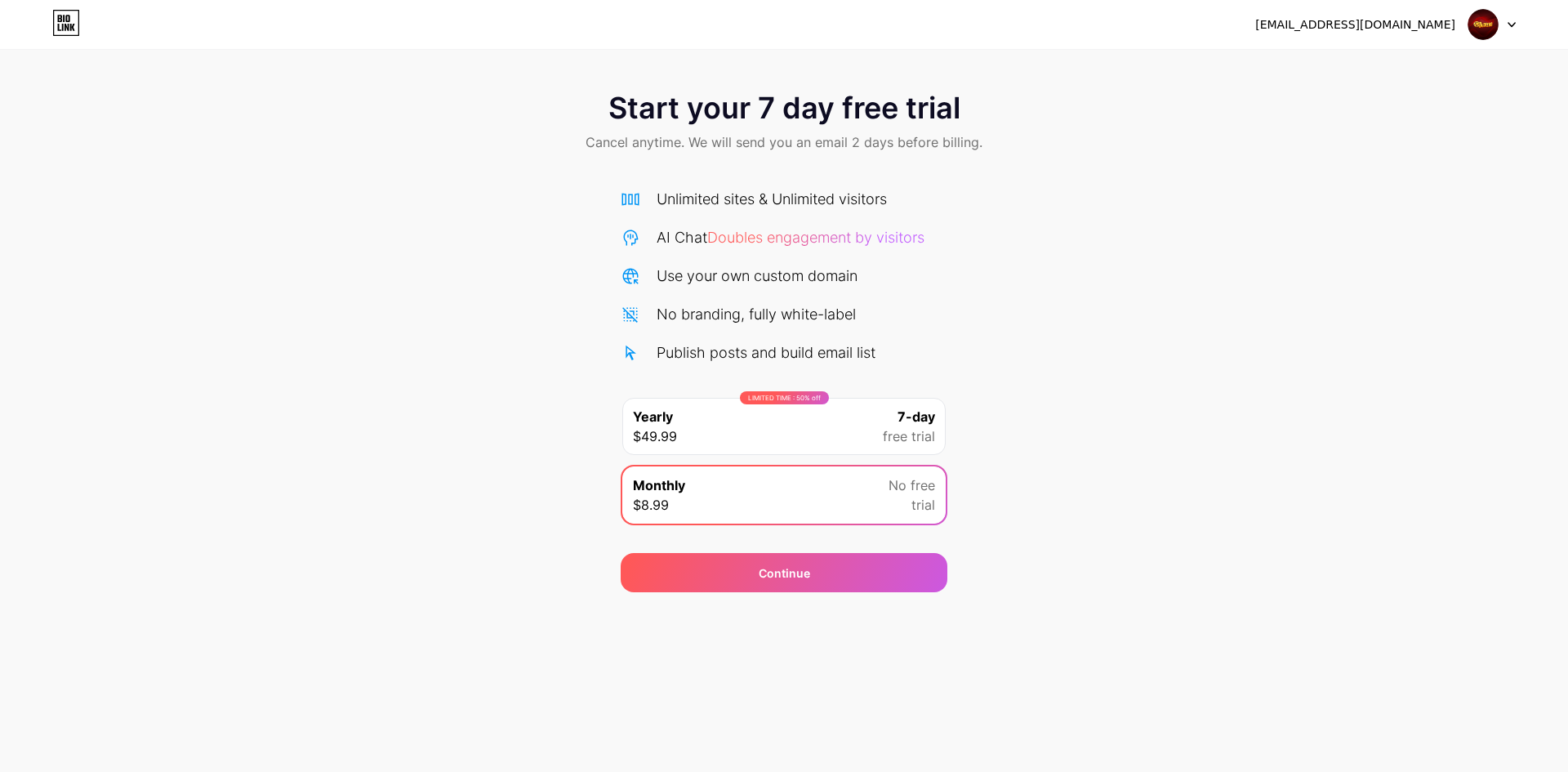
click at [914, 245] on span "Doubles engagement by visitors" at bounding box center [816, 237] width 217 height 17
click at [914, 244] on span "Doubles engagement by visitors" at bounding box center [816, 237] width 217 height 17
click at [914, 243] on span "Doubles engagement by visitors" at bounding box center [816, 237] width 217 height 17
click at [1059, 375] on div "Start your 7 day free trial Cancel anytime. We will send you an email 2 days be…" at bounding box center [784, 333] width 1568 height 517
click at [1370, 34] on div "[EMAIL_ADDRESS][DOMAIN_NAME]" at bounding box center [1386, 25] width 261 height 29
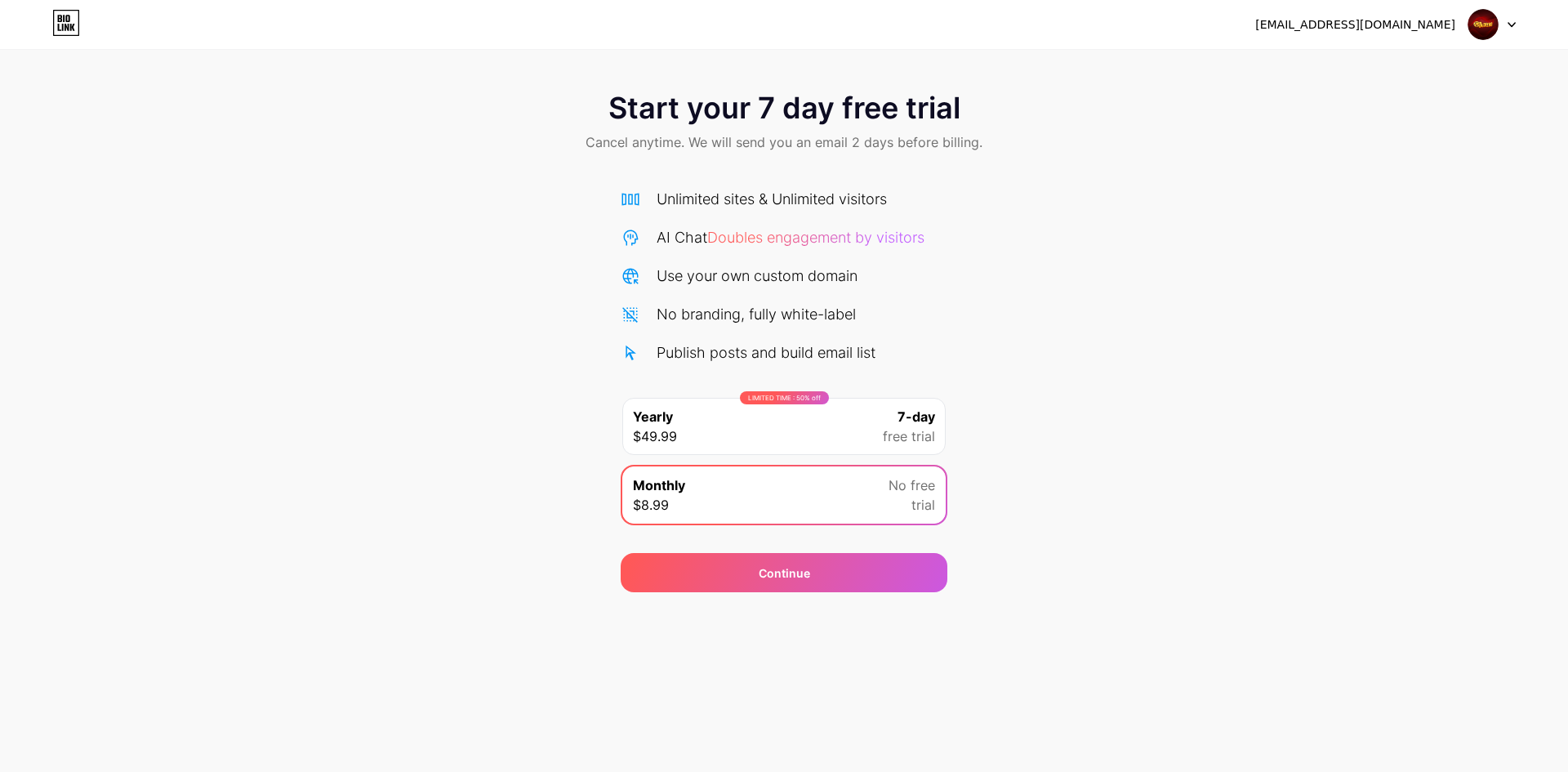
click at [1375, 29] on div "[EMAIL_ADDRESS][DOMAIN_NAME]" at bounding box center [1356, 25] width 200 height 17
